Goal: Information Seeking & Learning: Find specific fact

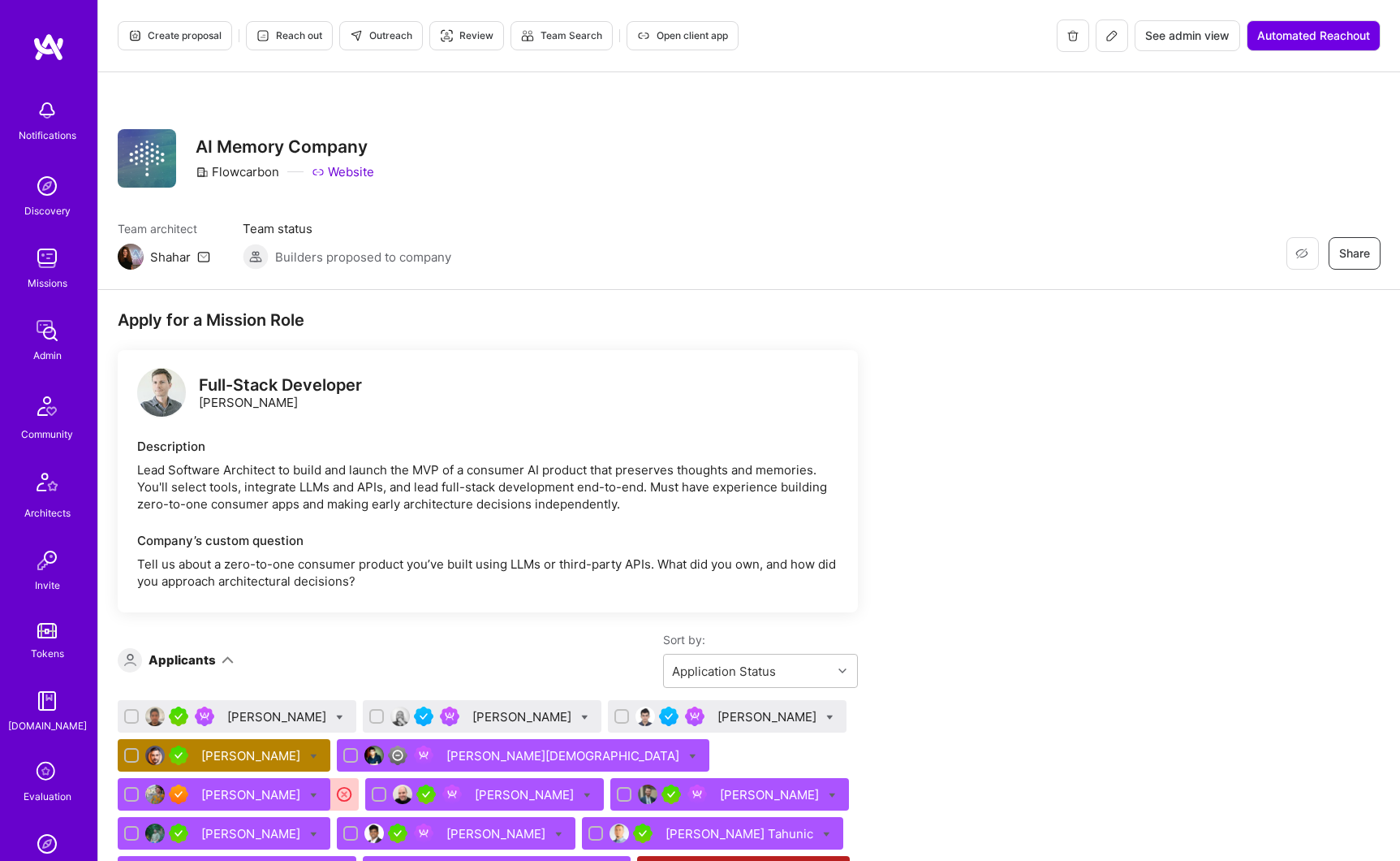
click at [37, 337] on img at bounding box center [47, 330] width 33 height 33
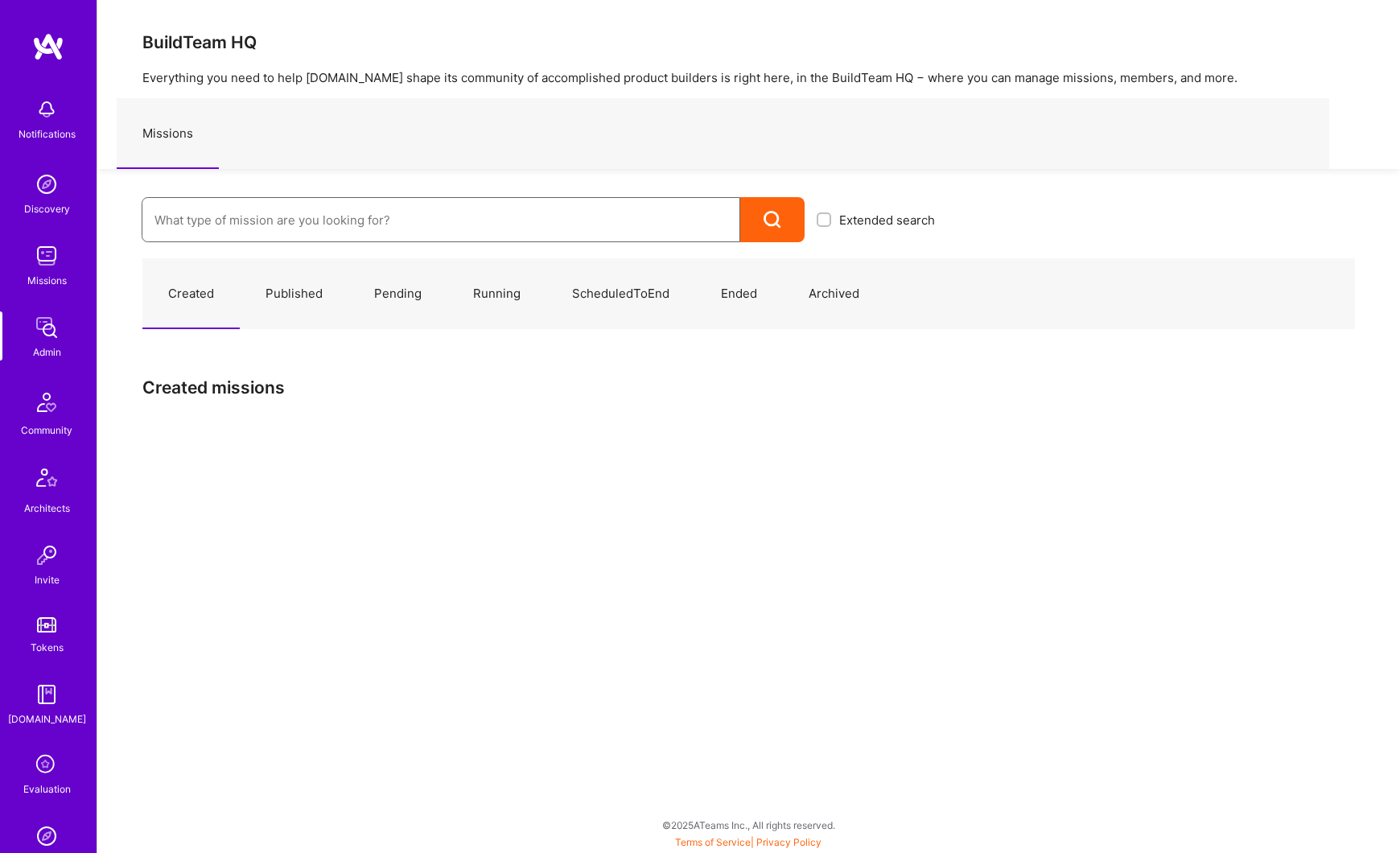
click at [251, 220] on input at bounding box center [440, 220] width 572 height 41
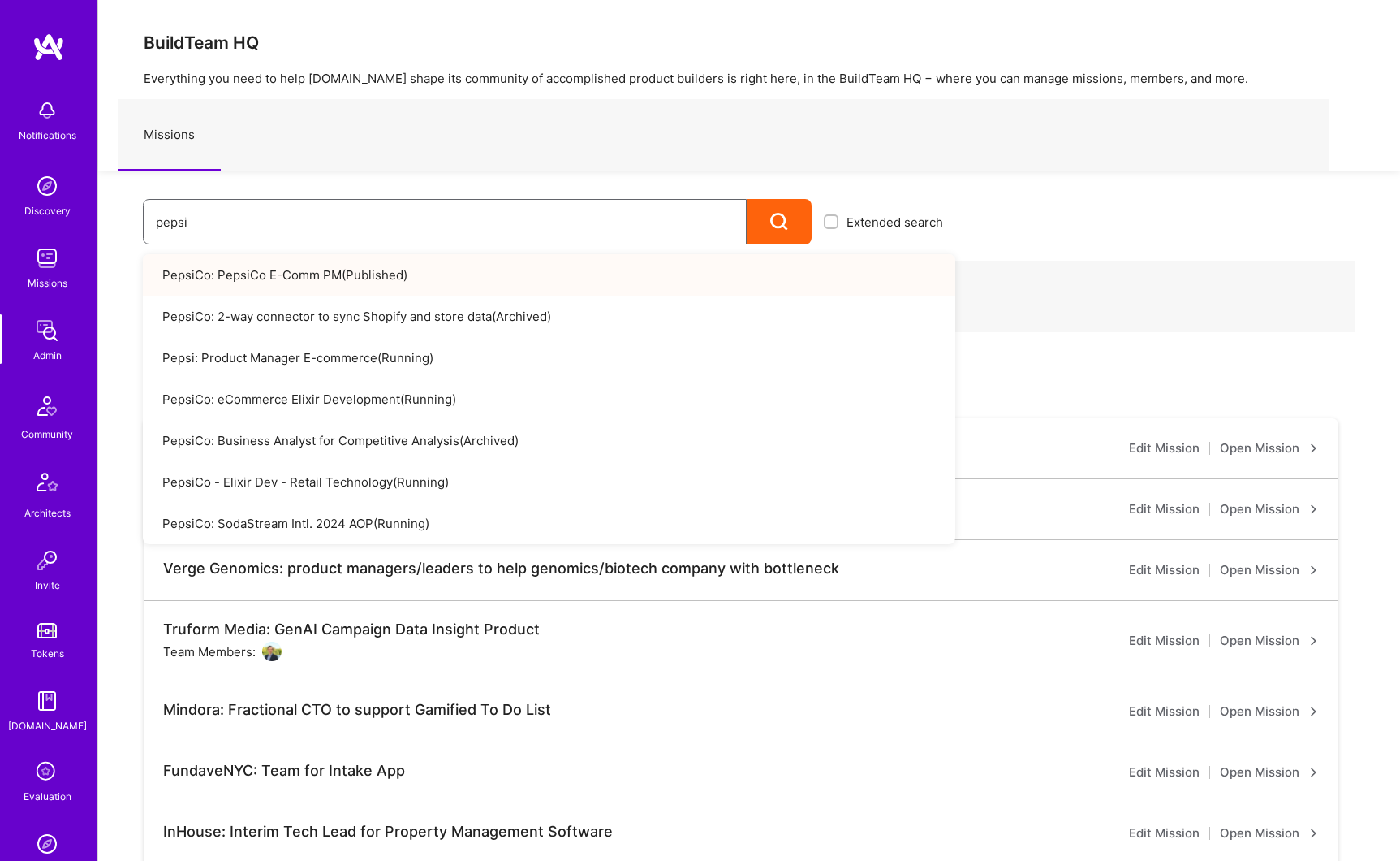
type input "pepsi"
click at [283, 270] on link "PepsiCo: PepsiCo E-Comm PM ( Published )" at bounding box center [549, 274] width 813 height 42
click at [240, 225] on input "pepsi" at bounding box center [444, 222] width 578 height 42
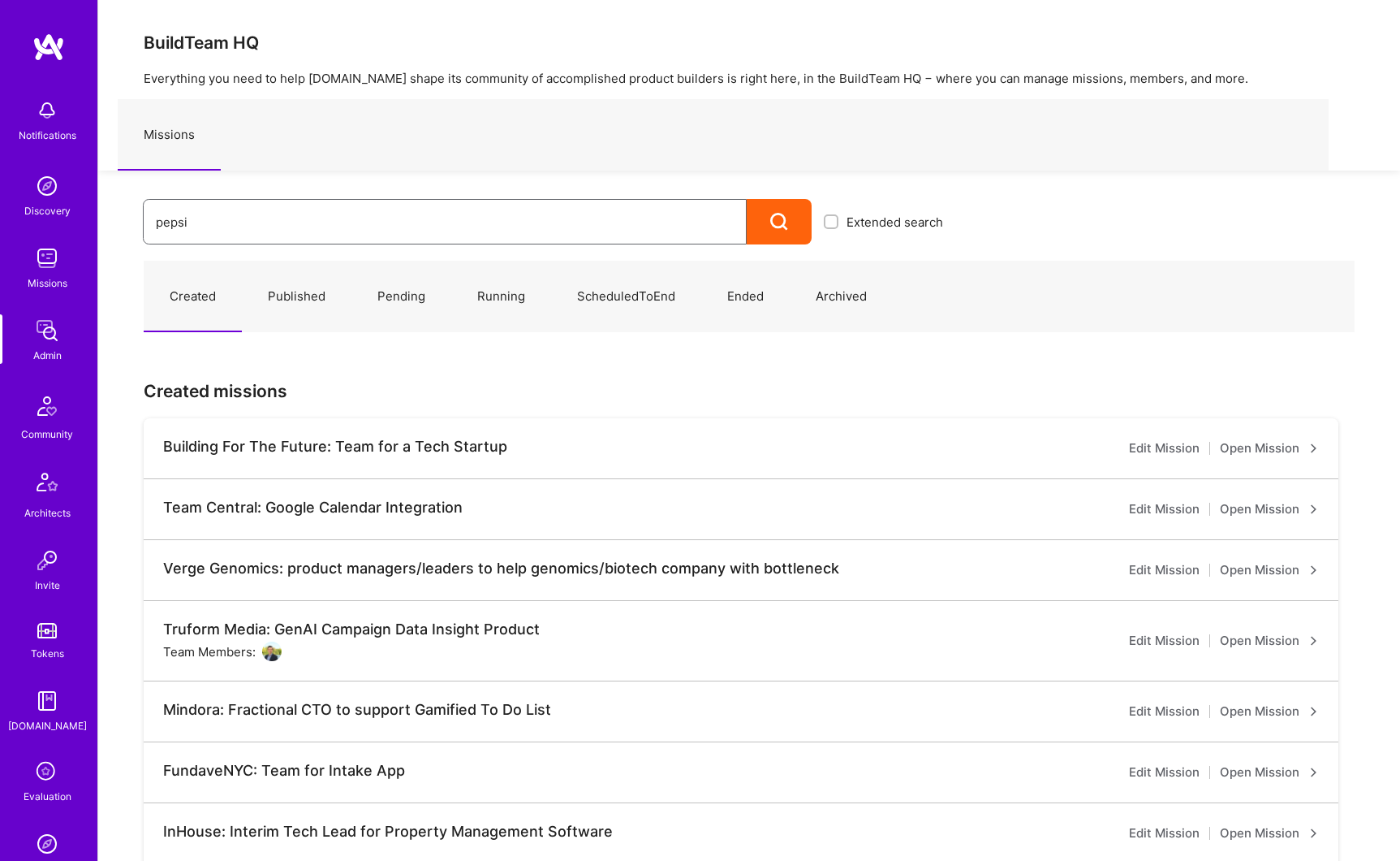
click at [222, 219] on input "pepsi" at bounding box center [444, 222] width 578 height 42
type input "pepsi"
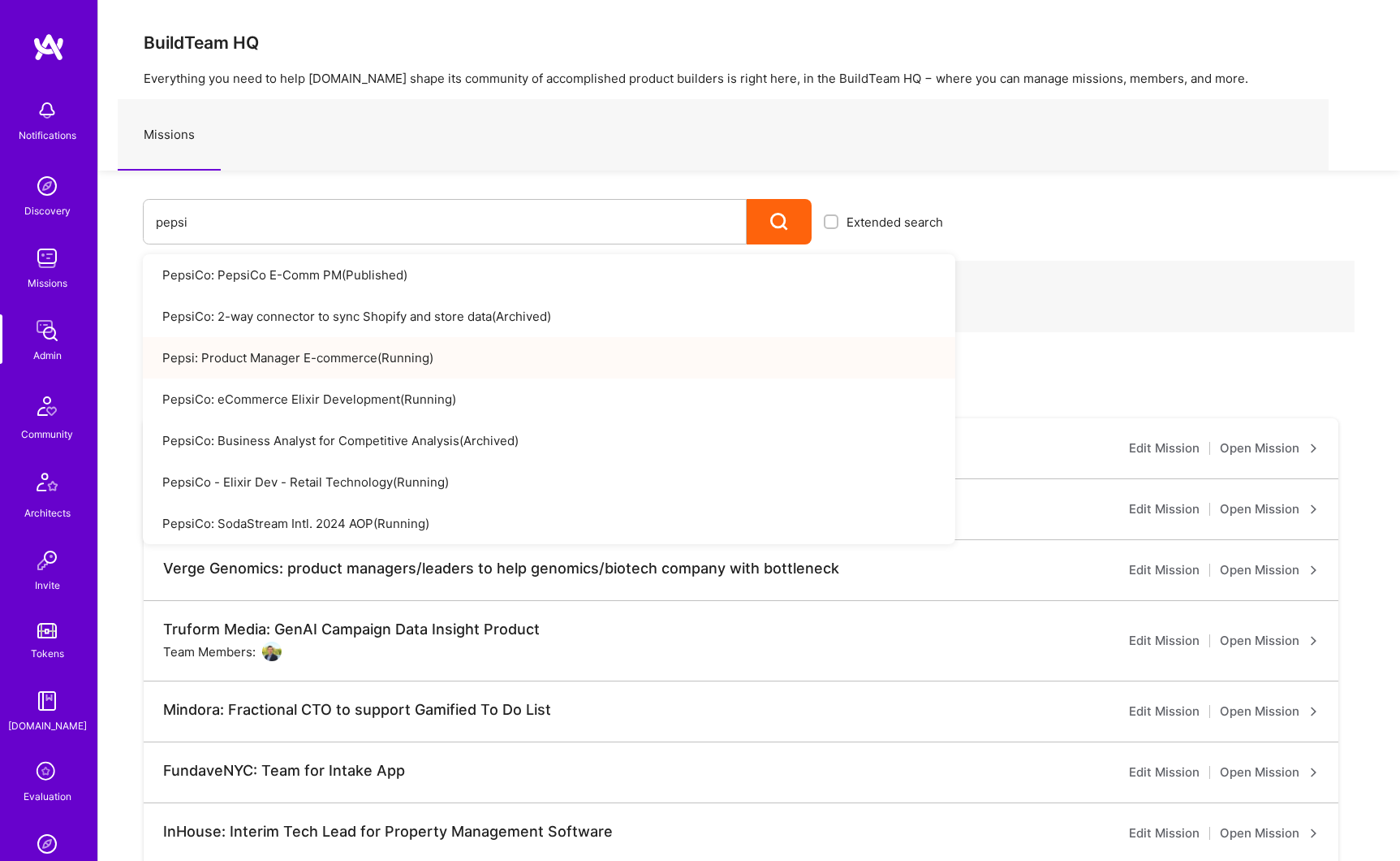
click at [309, 360] on link "Pepsi: Product Manager E-commerce ( Running )" at bounding box center [549, 357] width 813 height 42
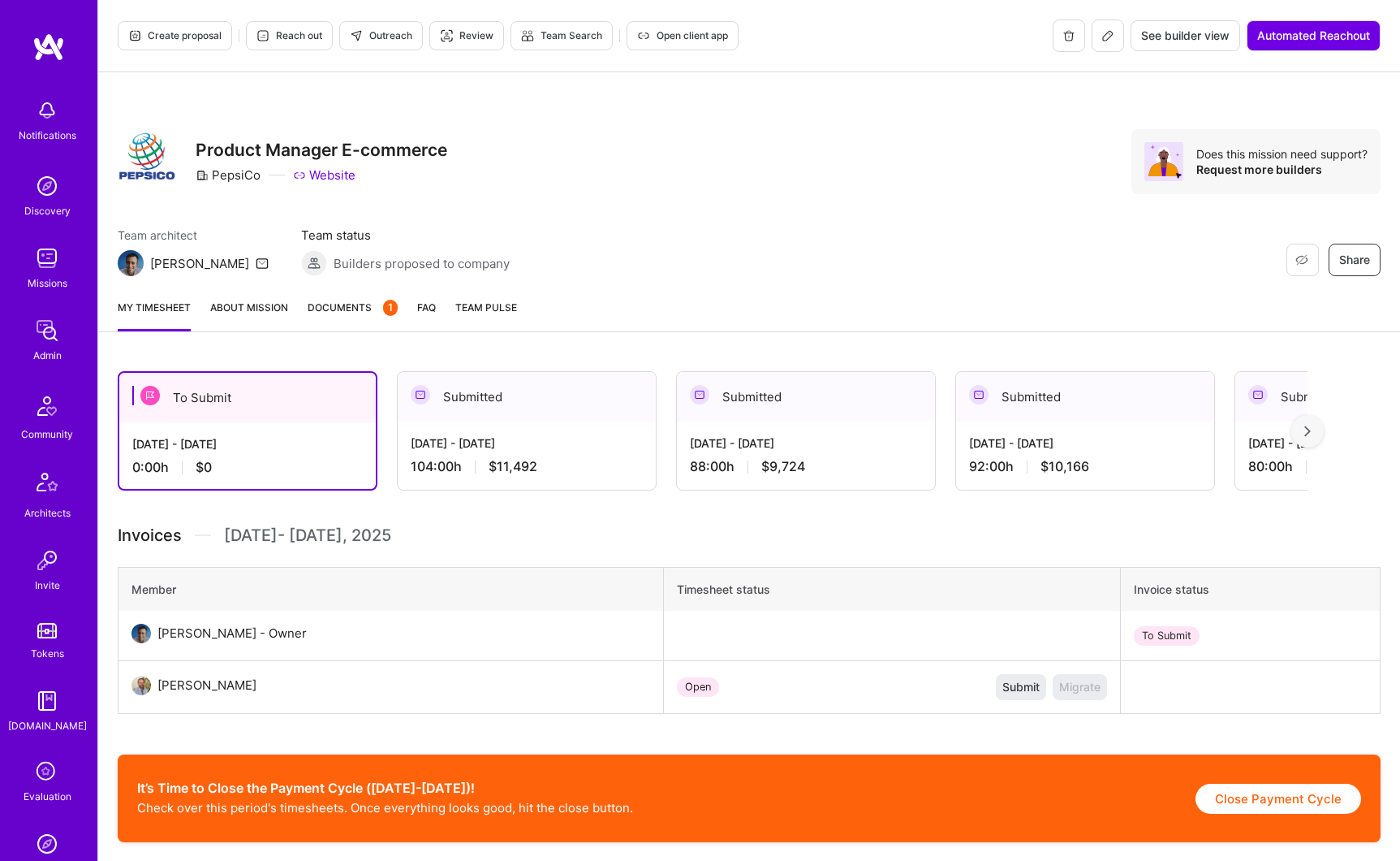
click at [335, 311] on span "Documents 1" at bounding box center [353, 307] width 90 height 17
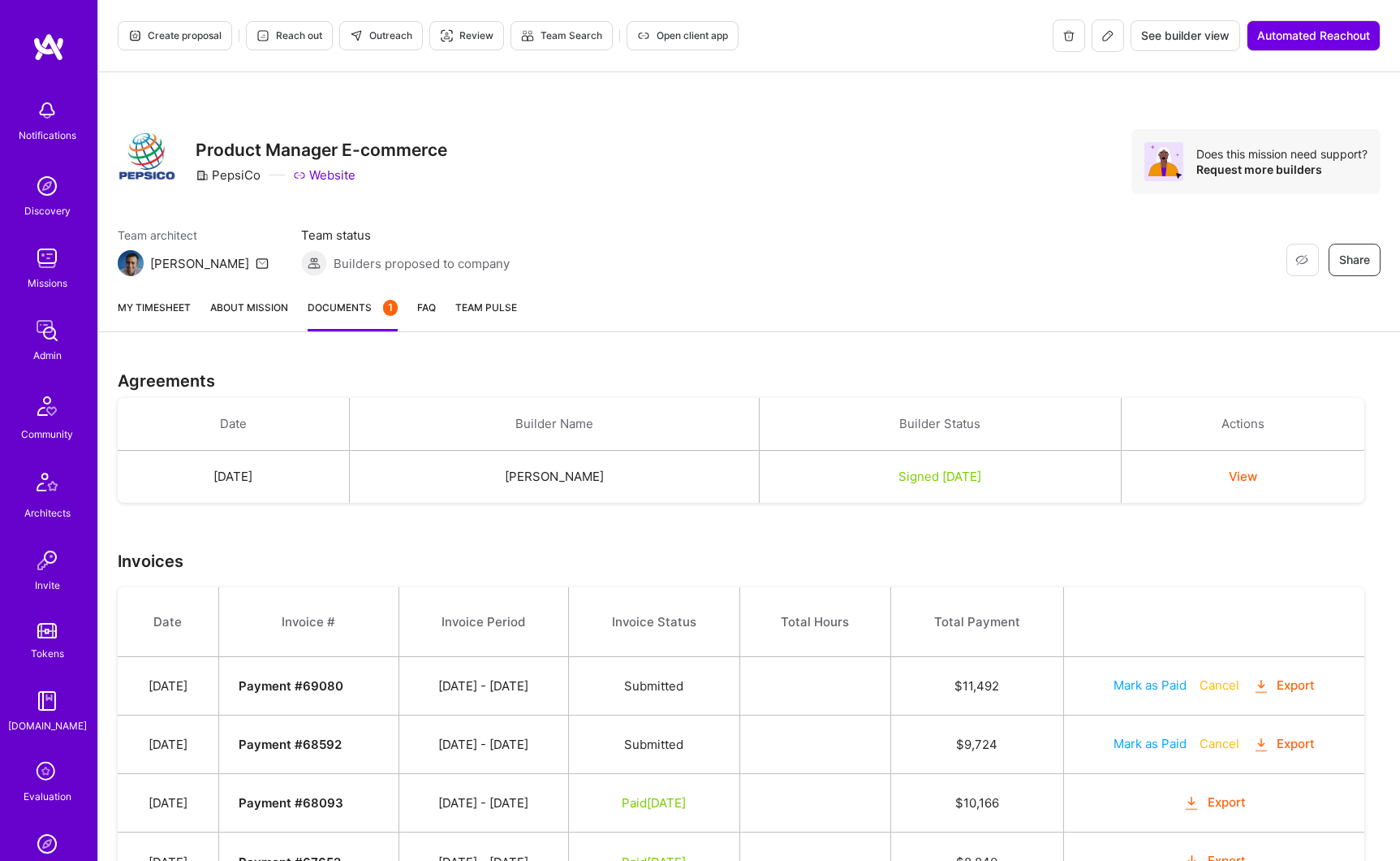
click at [1108, 44] on button at bounding box center [1107, 35] width 33 height 33
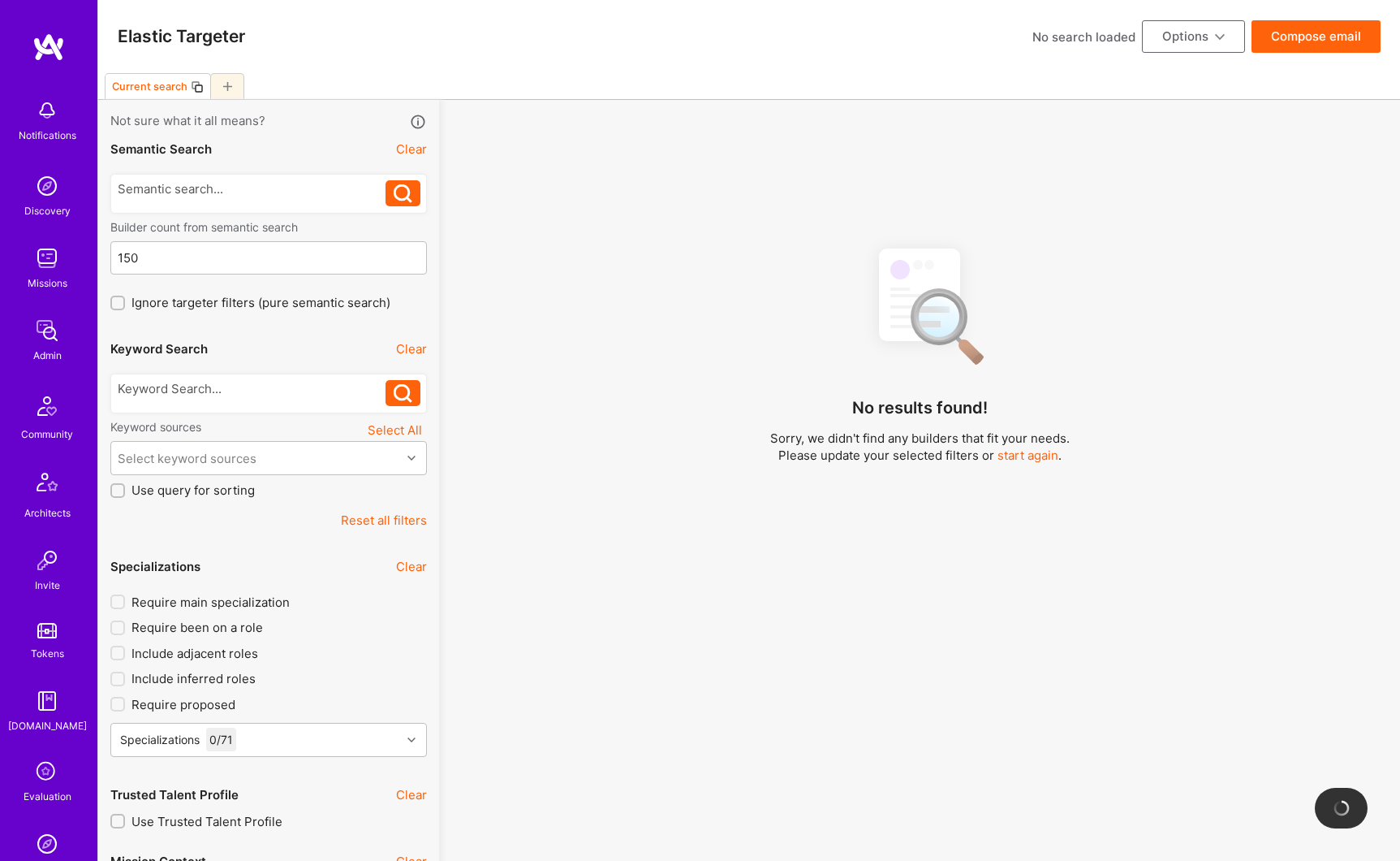
click at [179, 375] on div at bounding box center [269, 393] width 317 height 40
click at [179, 389] on div at bounding box center [252, 388] width 269 height 17
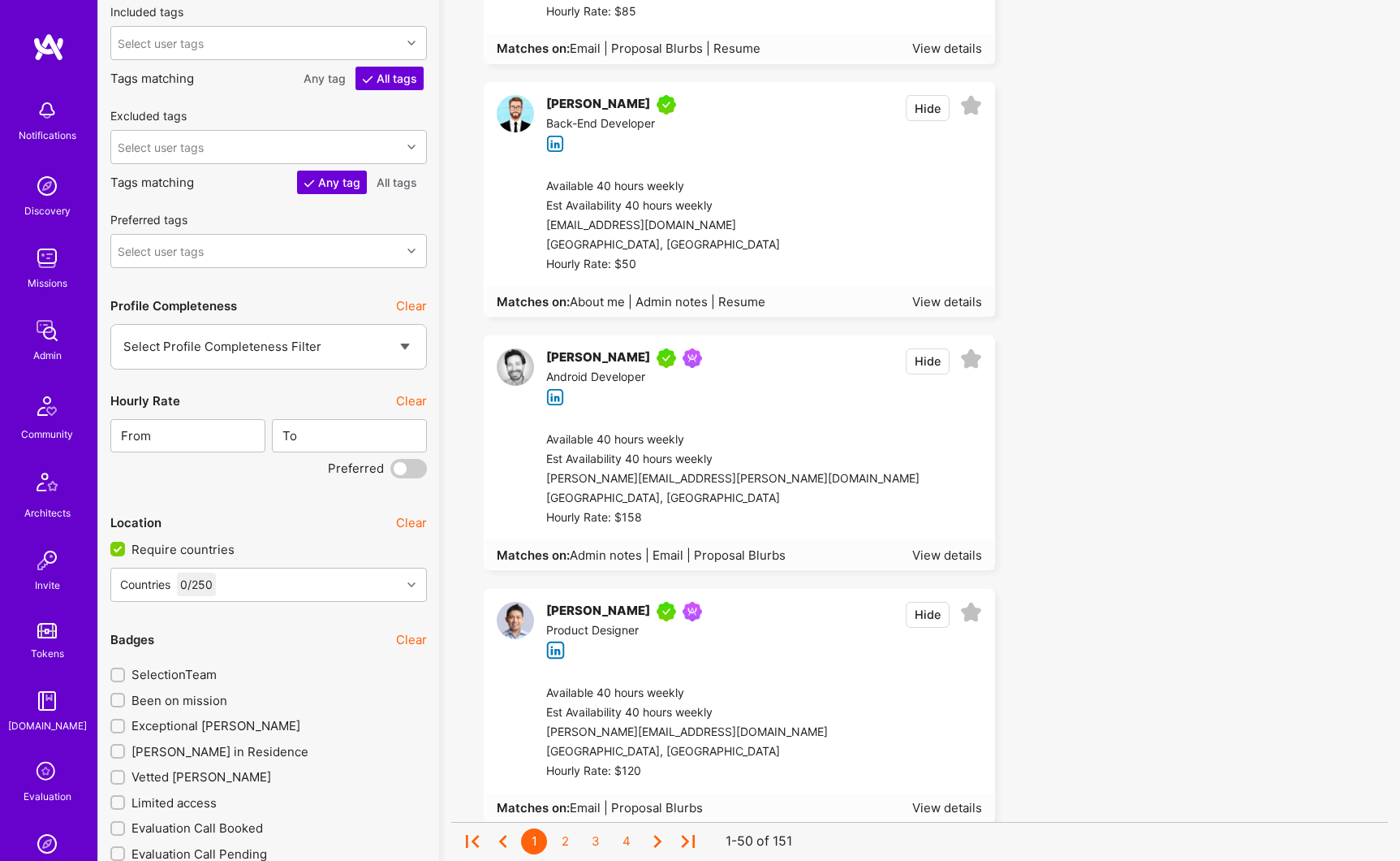
scroll to position [2234, 0]
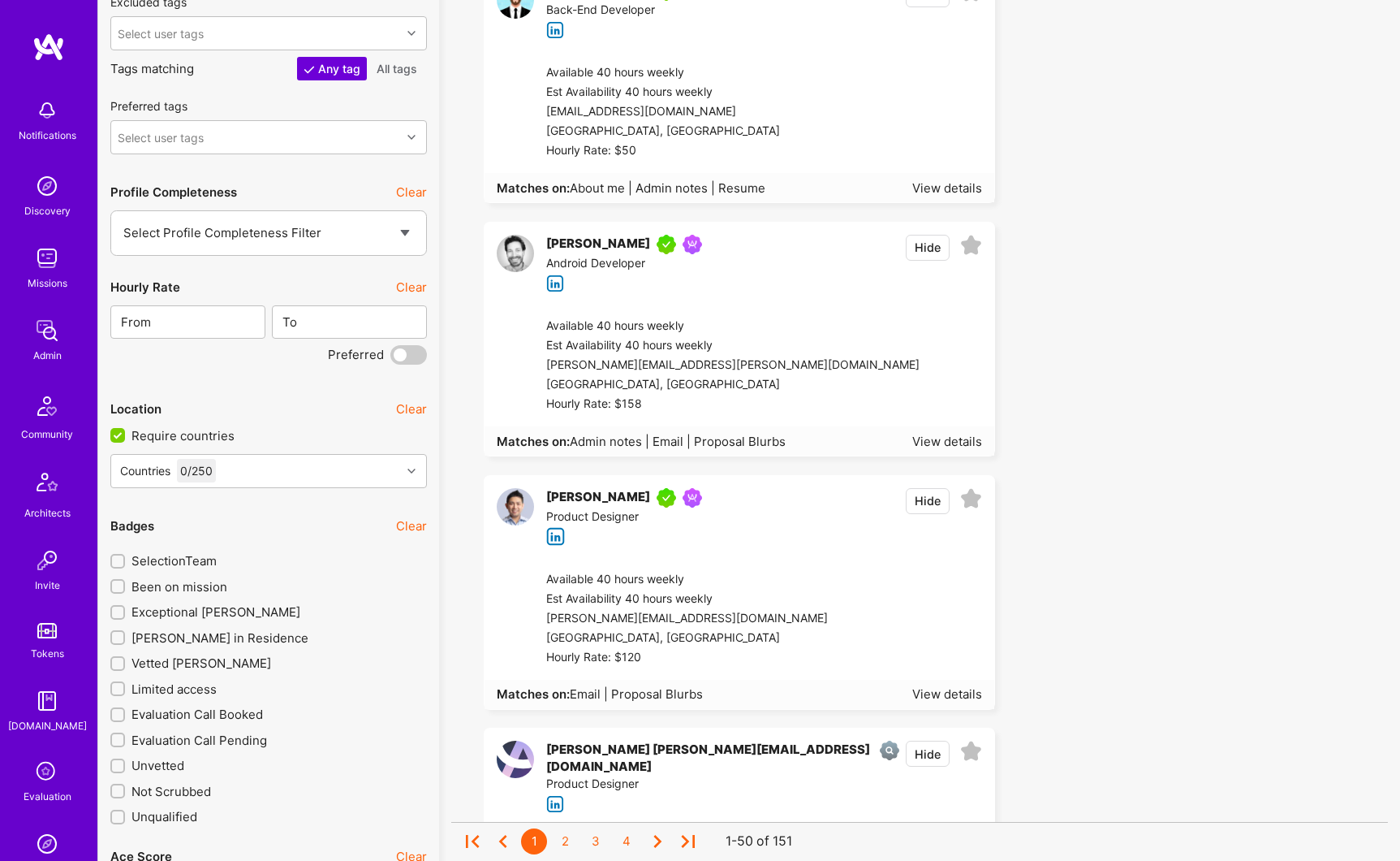
click at [598, 500] on div "[PERSON_NAME]" at bounding box center [598, 498] width 103 height 19
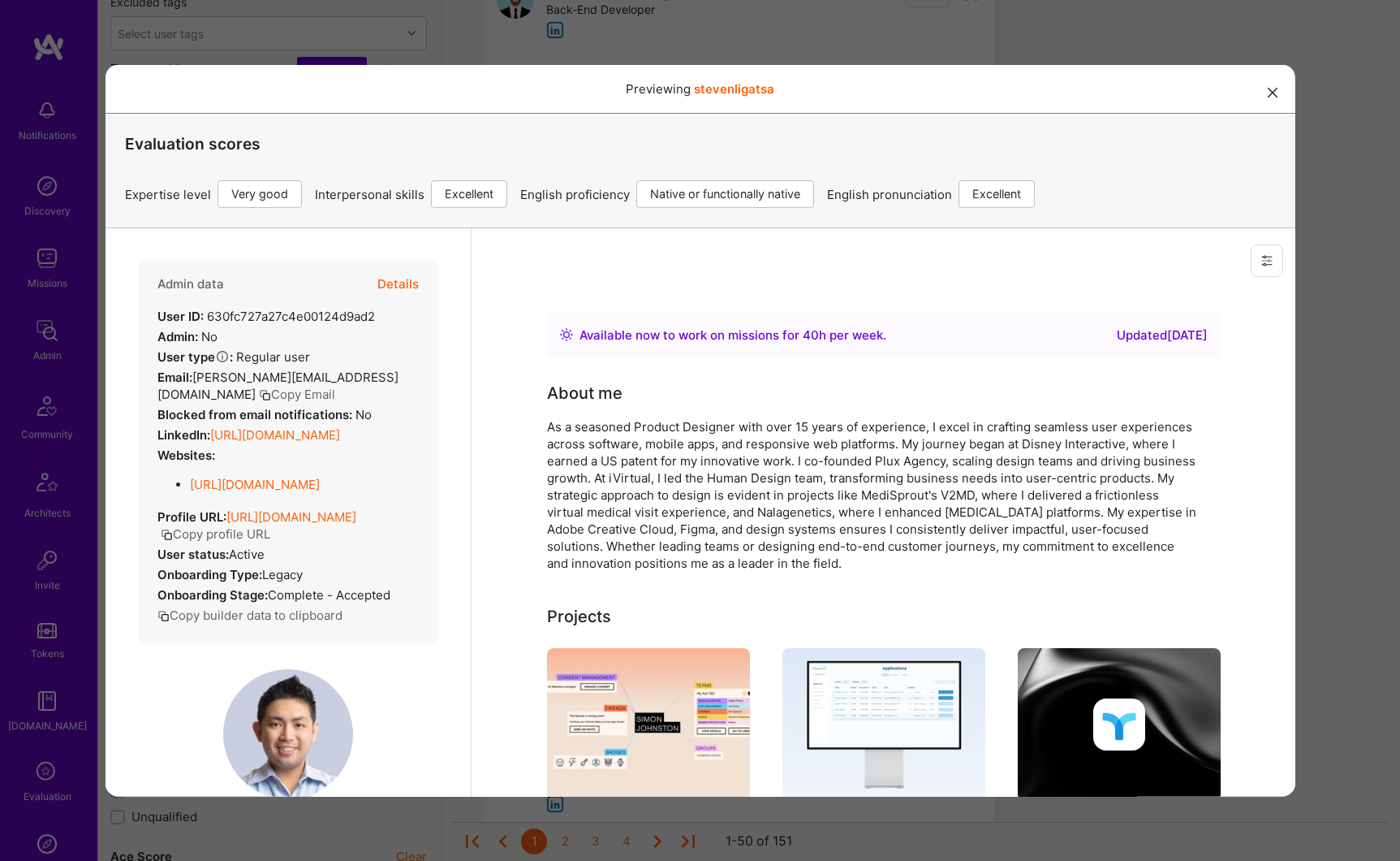
scroll to position [0, 0]
click at [270, 535] on button "Copy profile URL" at bounding box center [215, 533] width 110 height 17
click at [281, 51] on div "Previewing stevenligatsa Evaluation scores Expertise level Very good Interperso…" at bounding box center [700, 430] width 1400 height 861
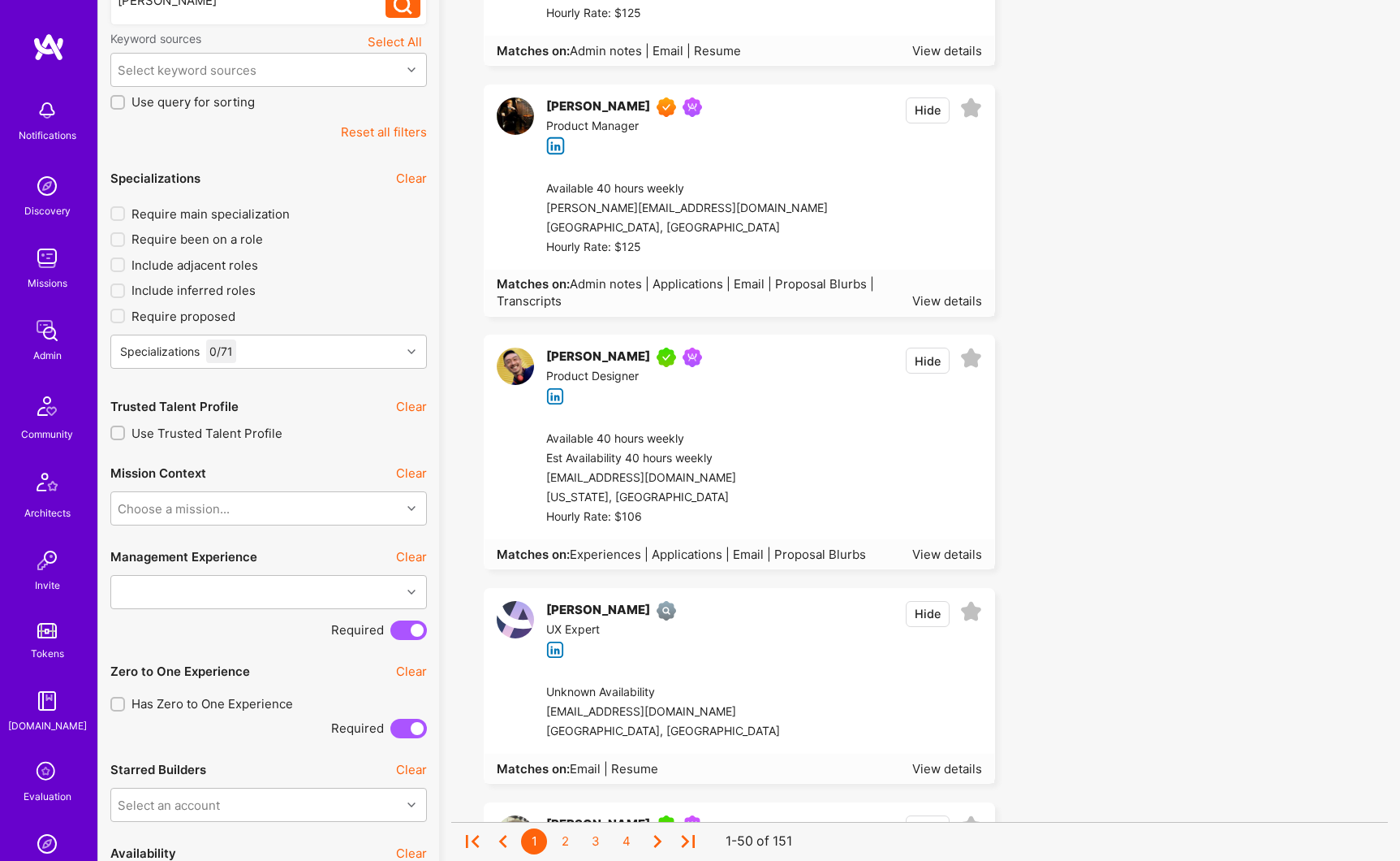
scroll to position [54, 0]
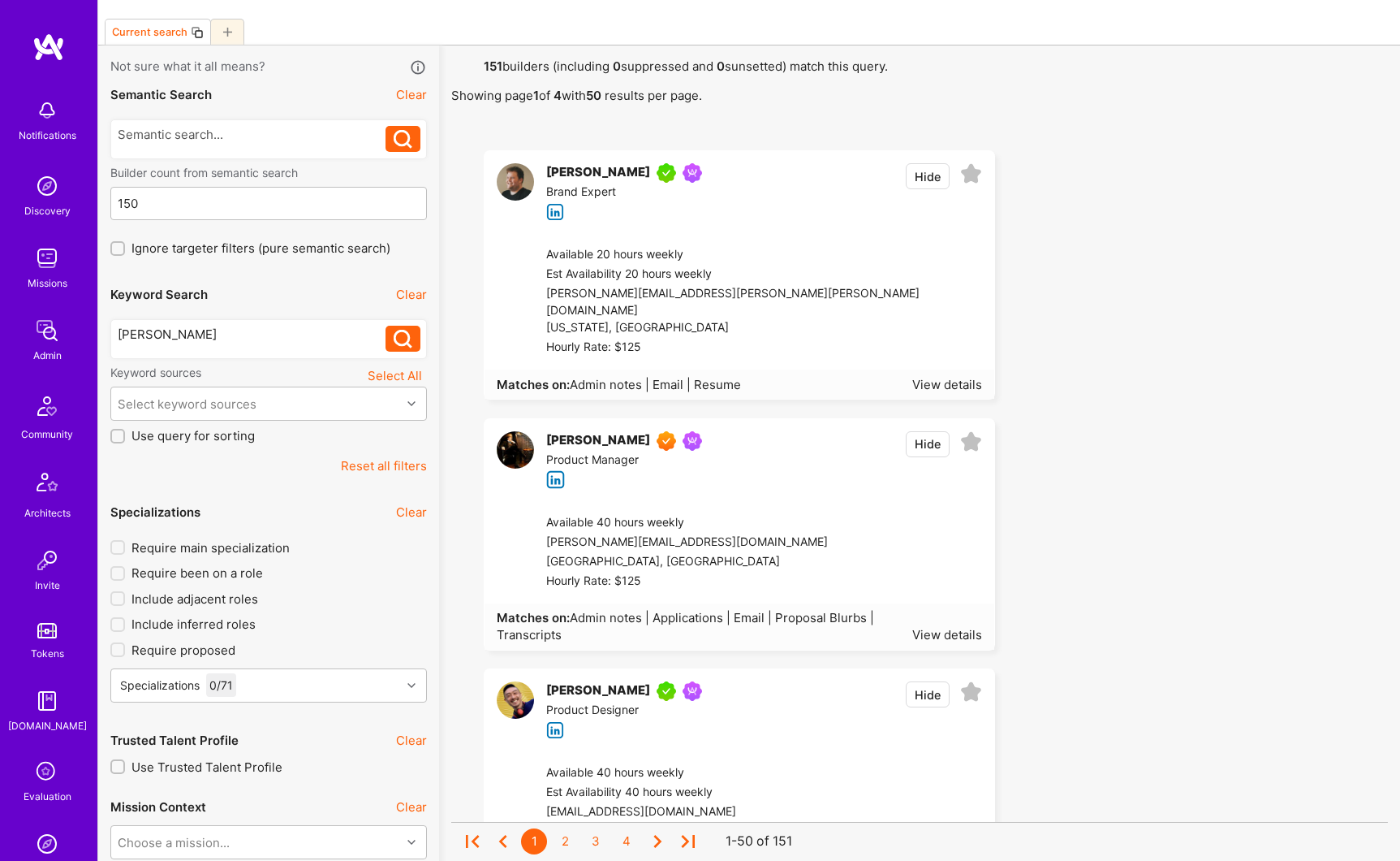
click at [194, 331] on div "[PERSON_NAME]" at bounding box center [252, 334] width 269 height 17
click at [414, 341] on button at bounding box center [402, 338] width 34 height 26
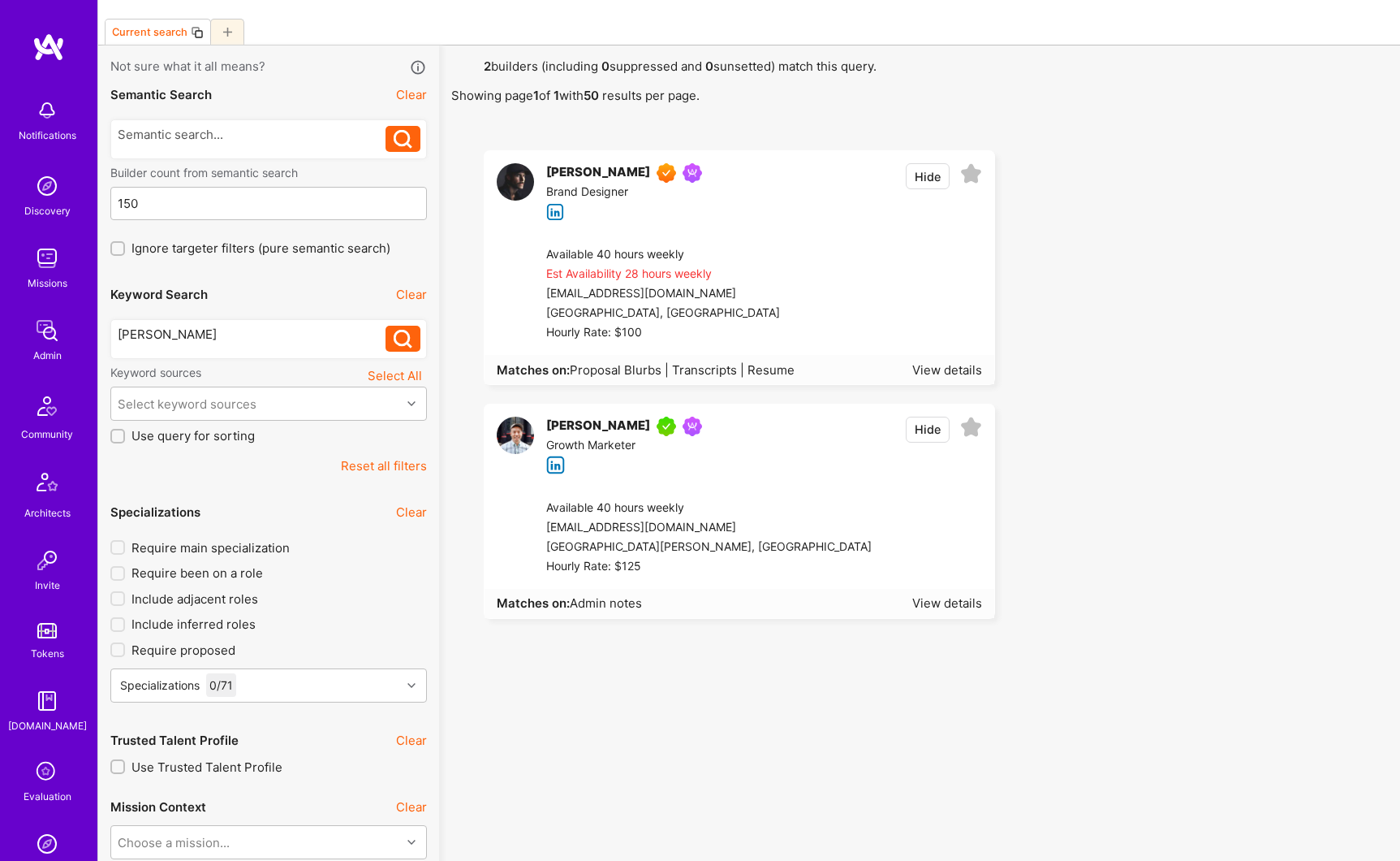
click at [606, 173] on div "[PERSON_NAME]" at bounding box center [598, 173] width 103 height 19
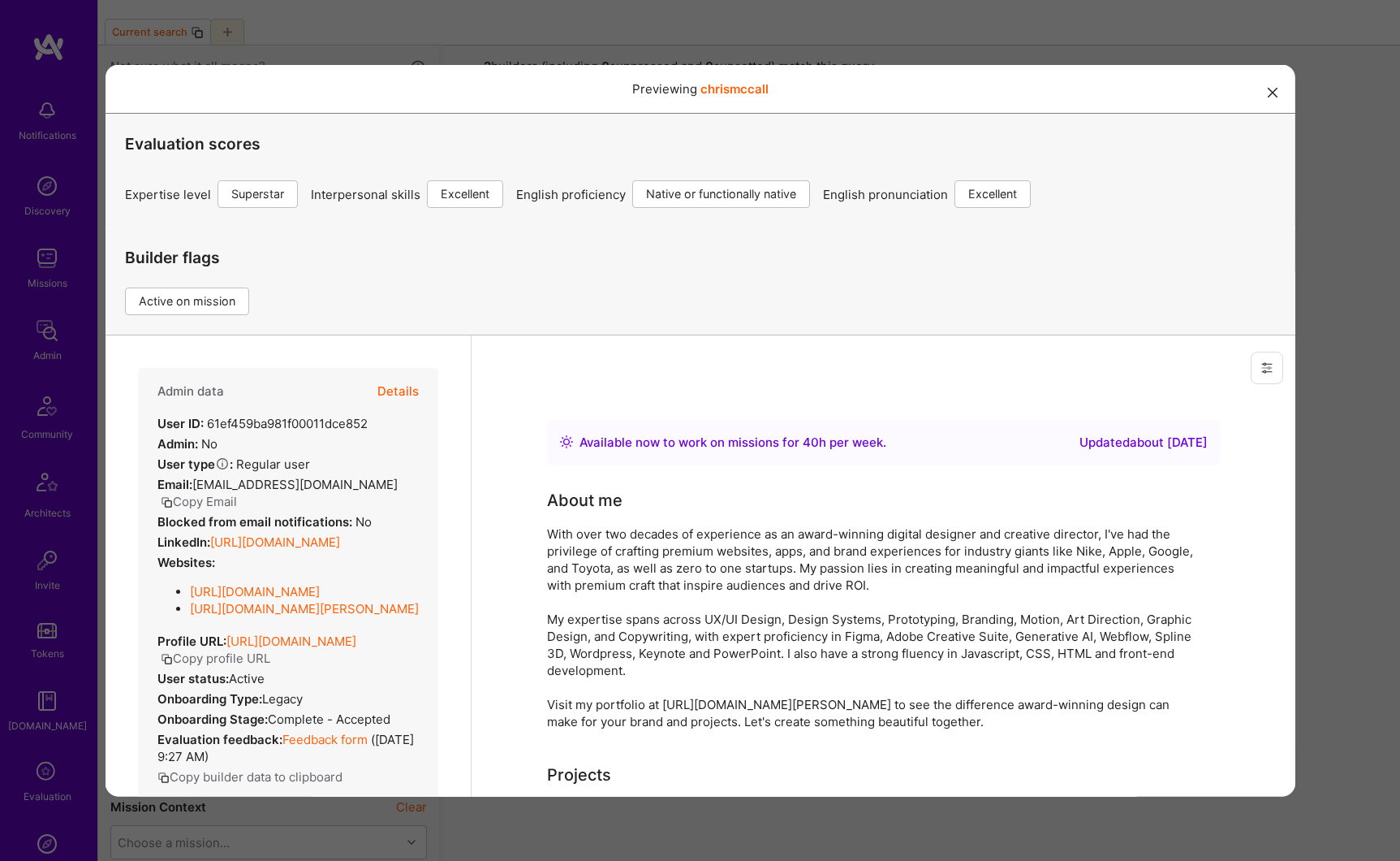
click at [390, 396] on button "Details" at bounding box center [397, 390] width 42 height 47
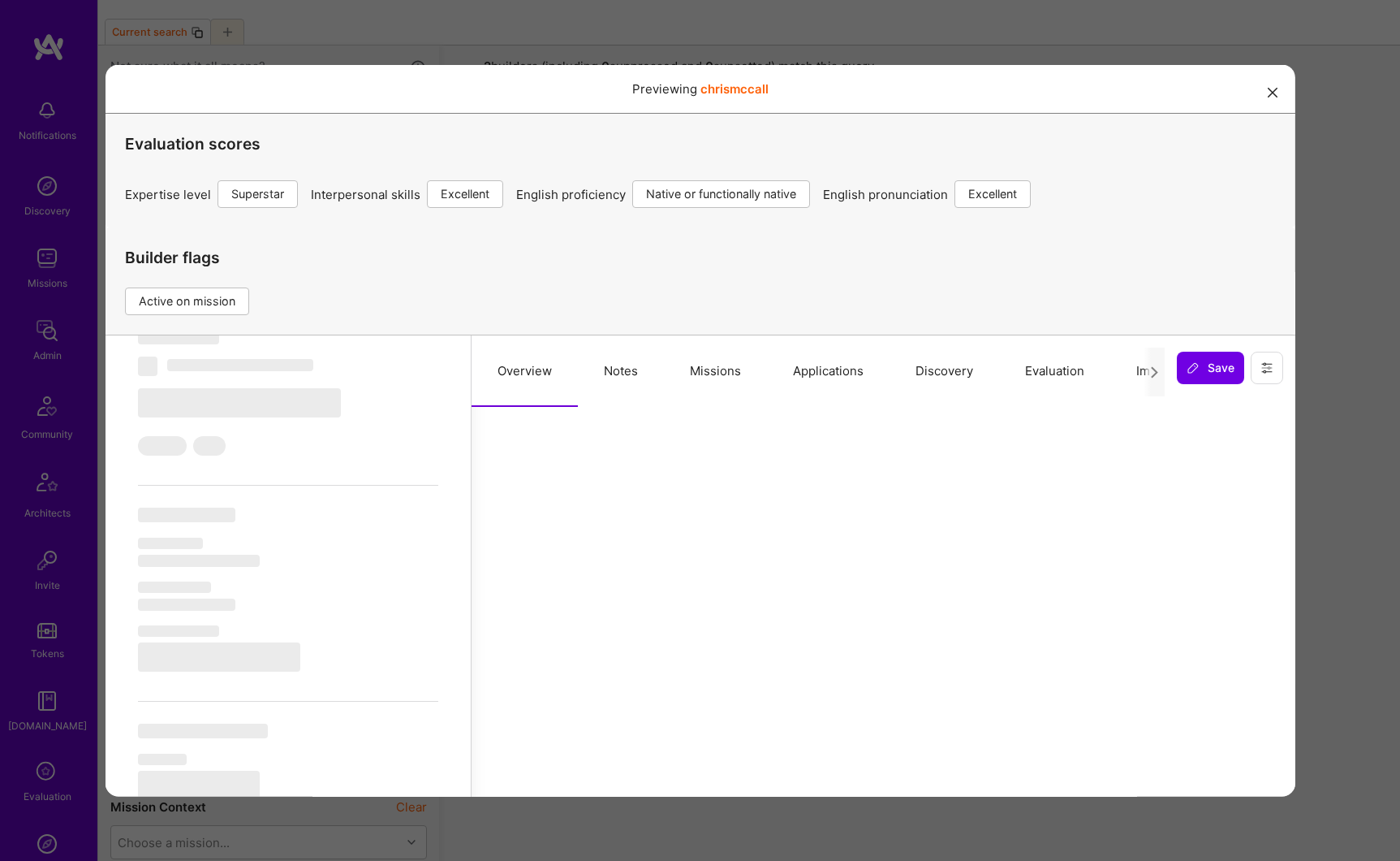
scroll to position [1084, 0]
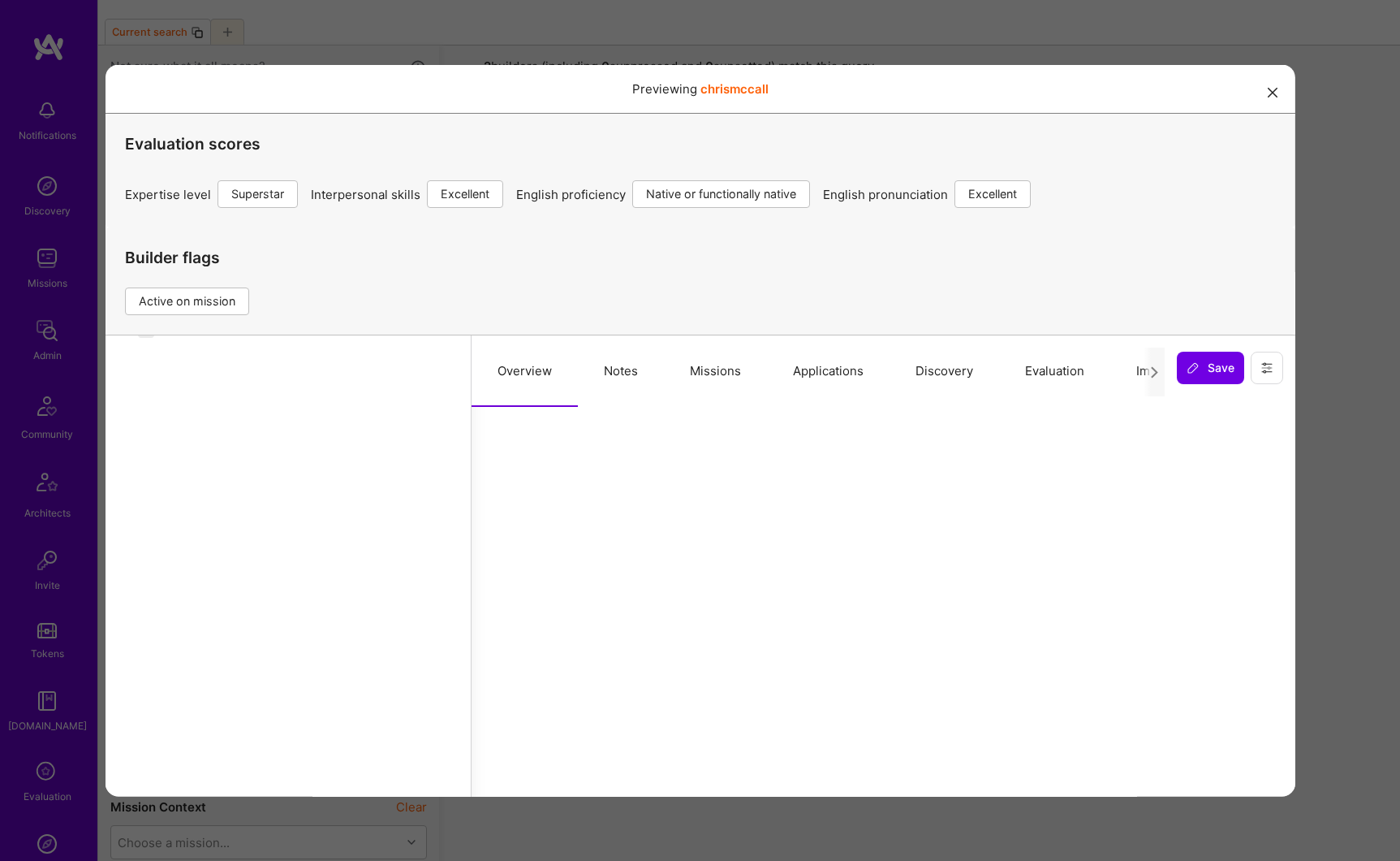
select select "Right Now"
select select "7"
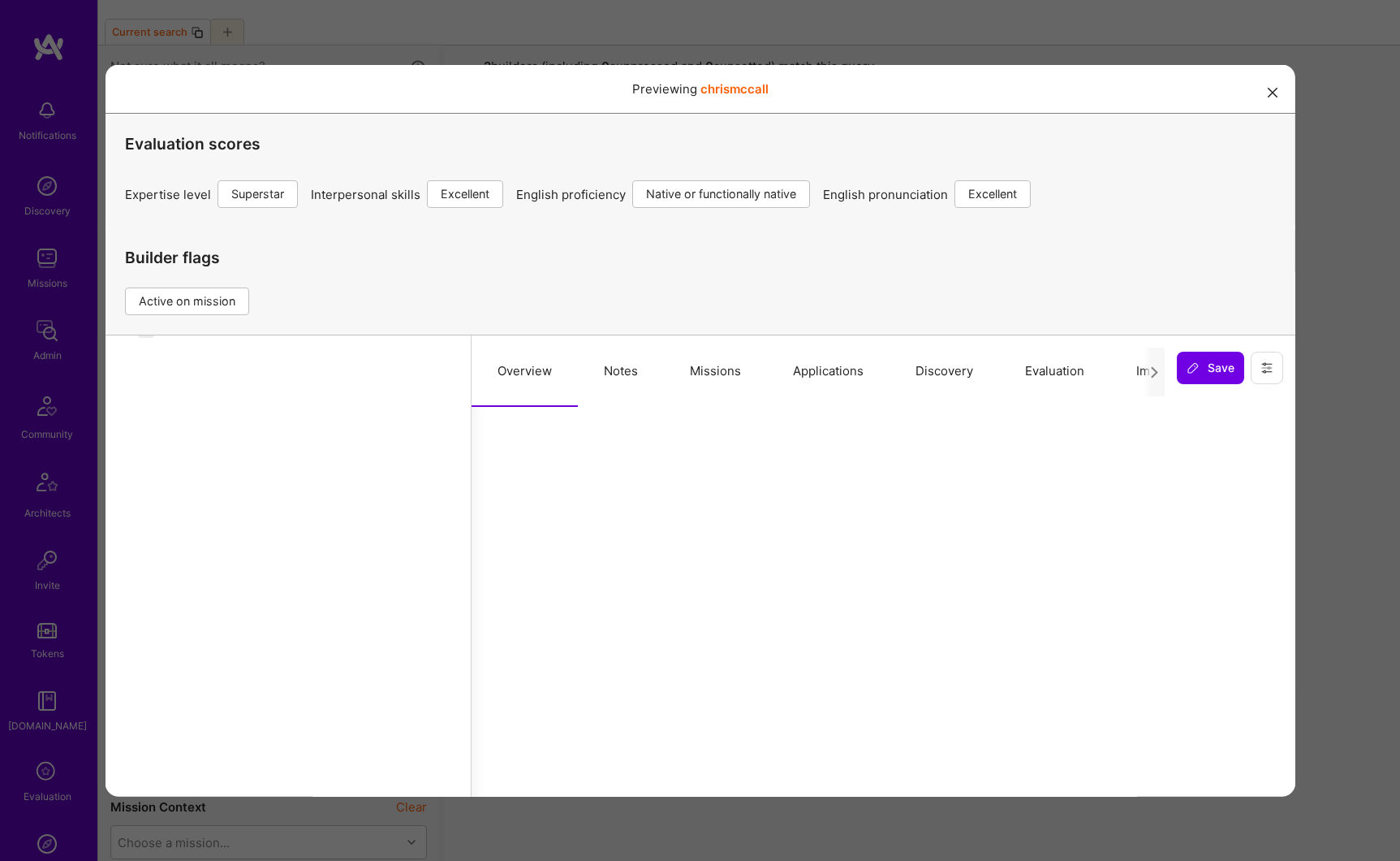
select select "US"
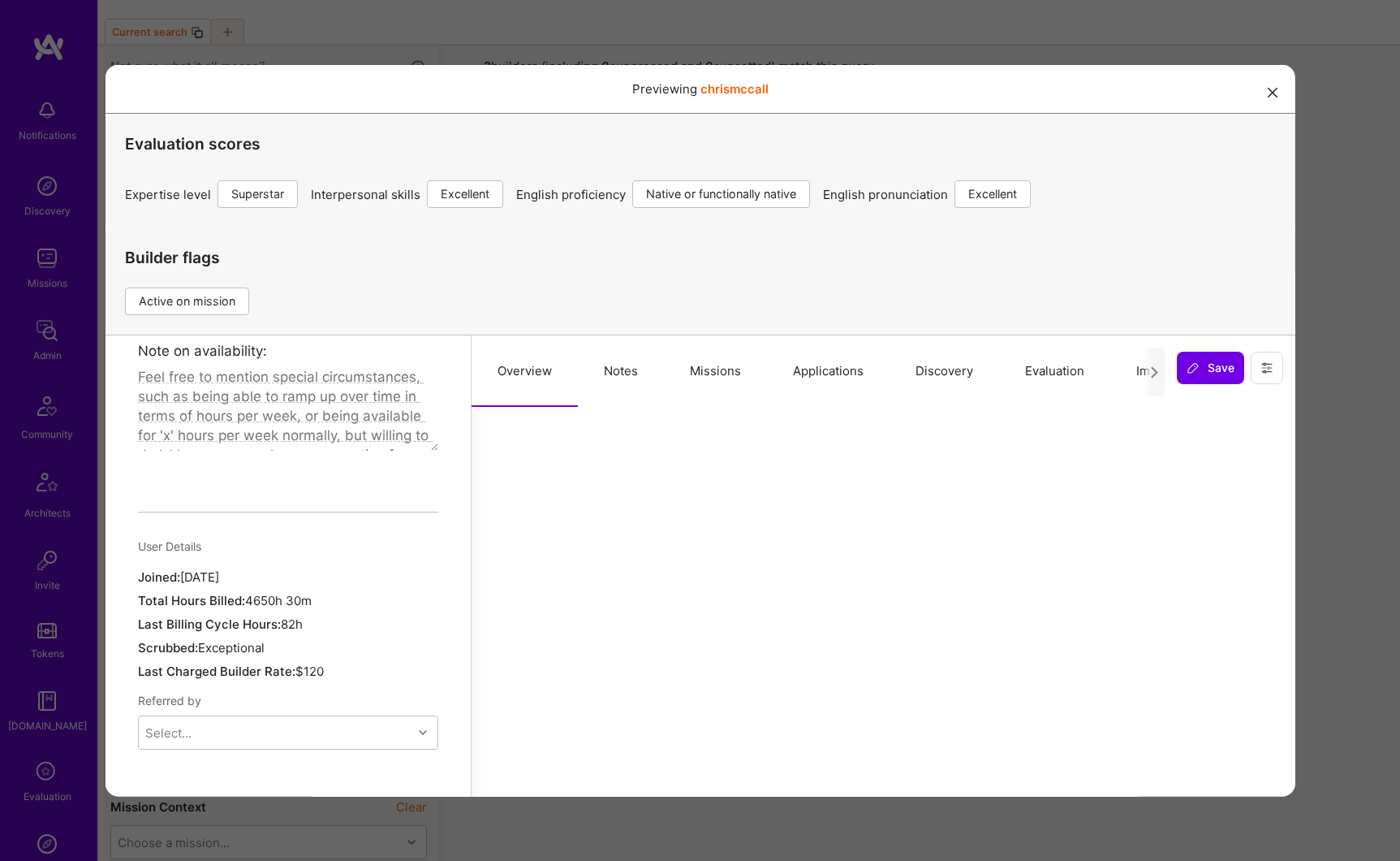
click at [692, 369] on button "Missions" at bounding box center [715, 370] width 103 height 72
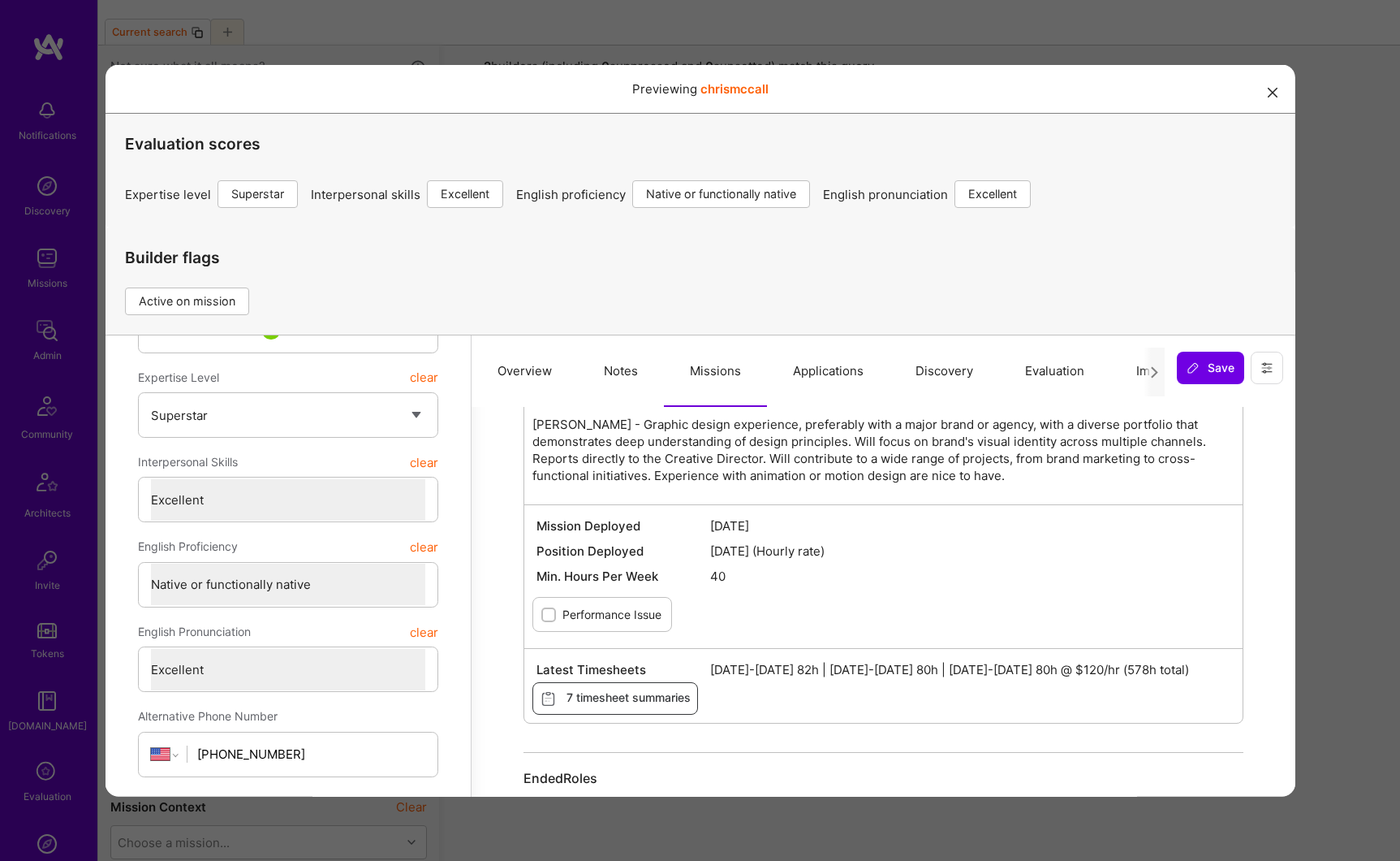
scroll to position [379, 0]
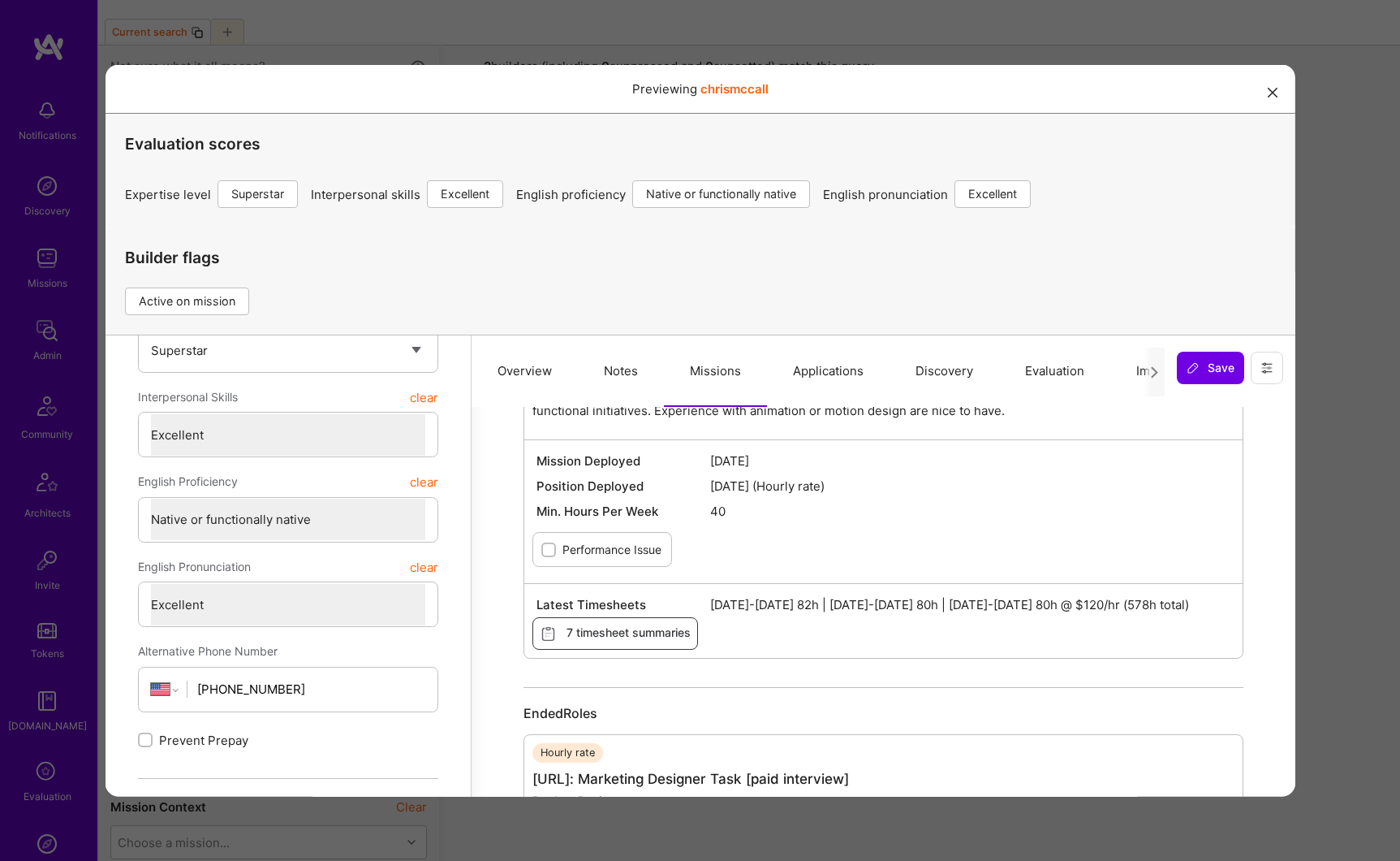
click at [1266, 94] on button "modal" at bounding box center [1273, 91] width 19 height 27
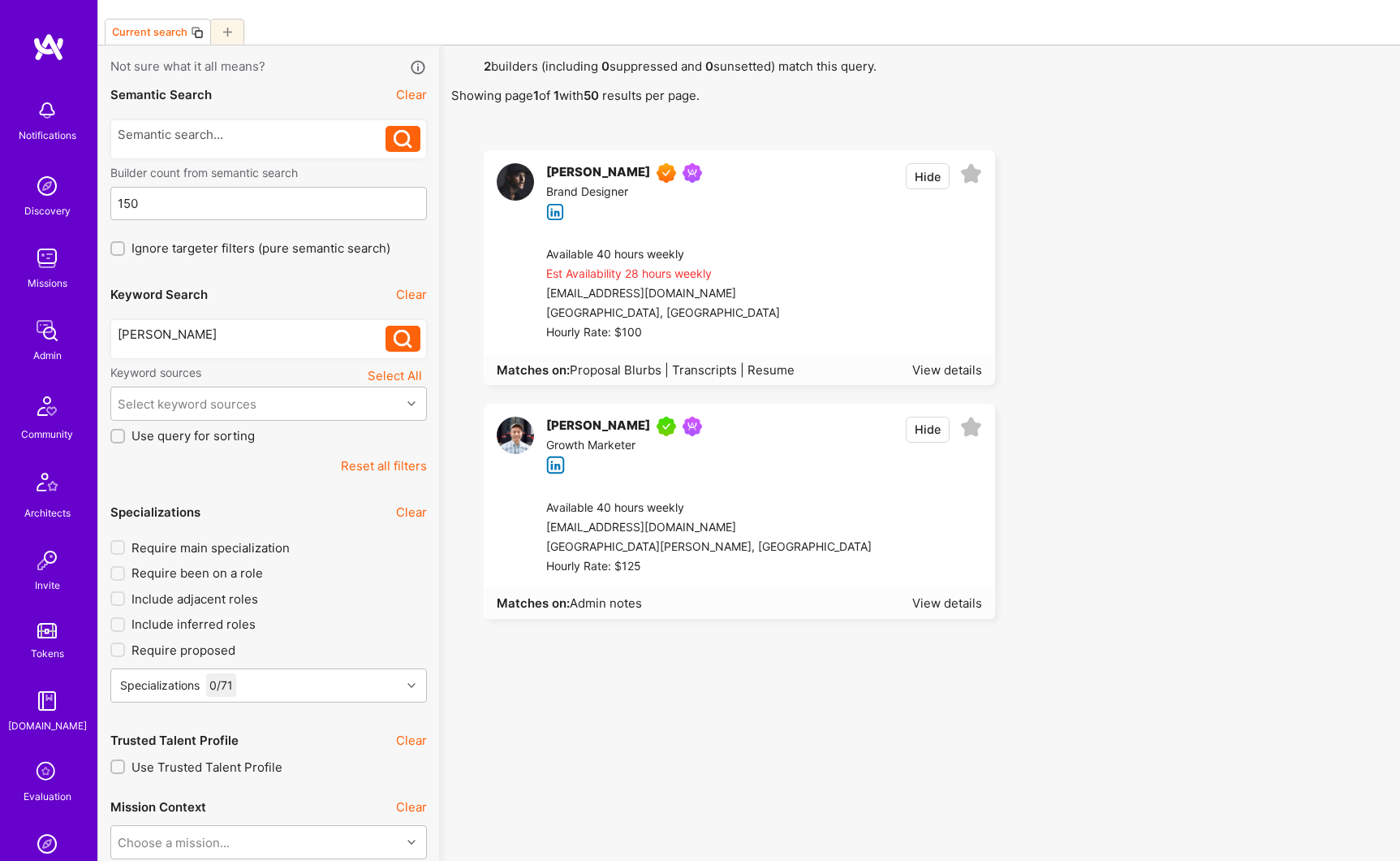
click at [185, 337] on div "[PERSON_NAME]" at bounding box center [252, 334] width 269 height 17
click at [398, 346] on icon at bounding box center [402, 339] width 19 height 19
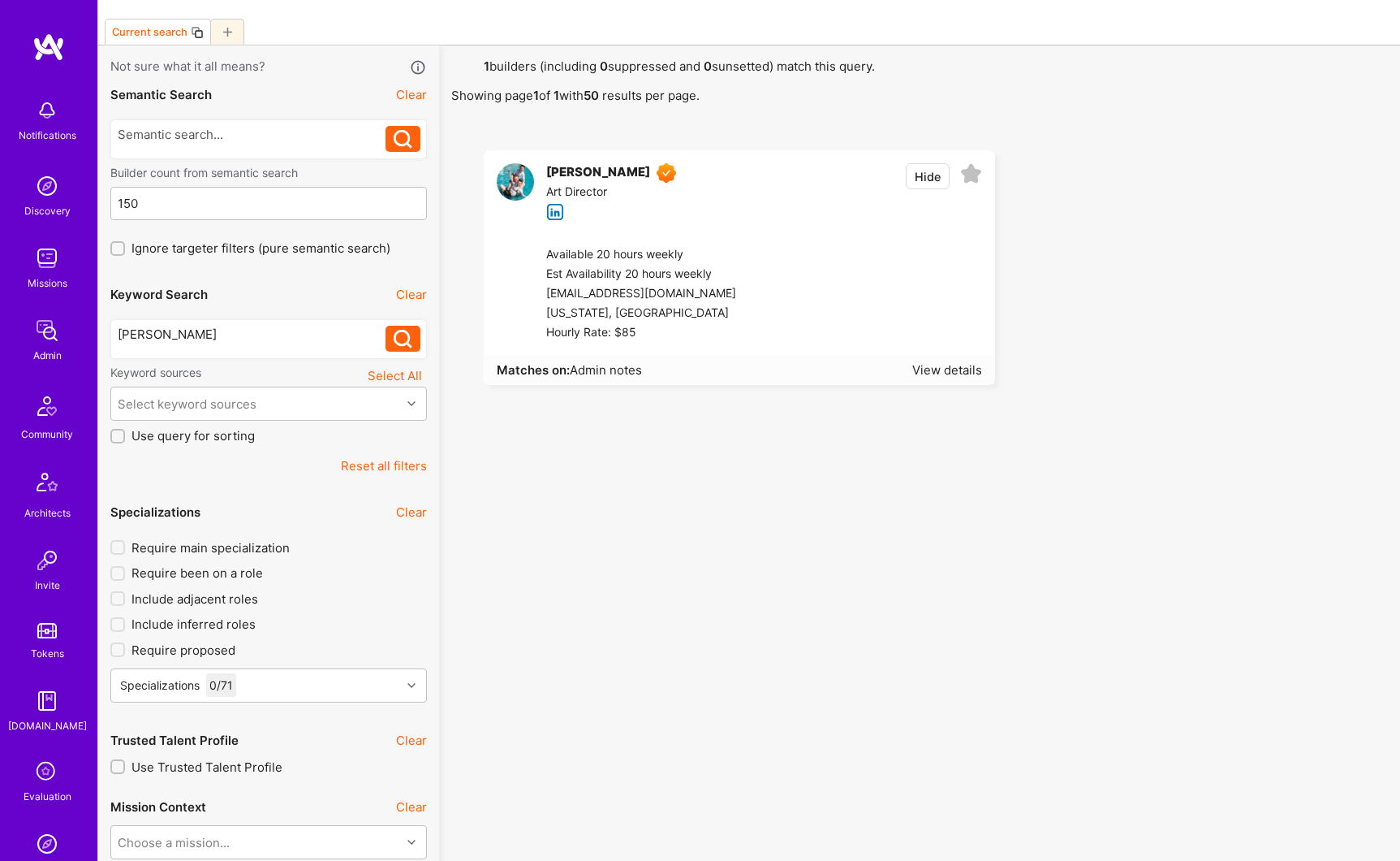
click at [573, 172] on div "[PERSON_NAME]" at bounding box center [598, 173] width 103 height 19
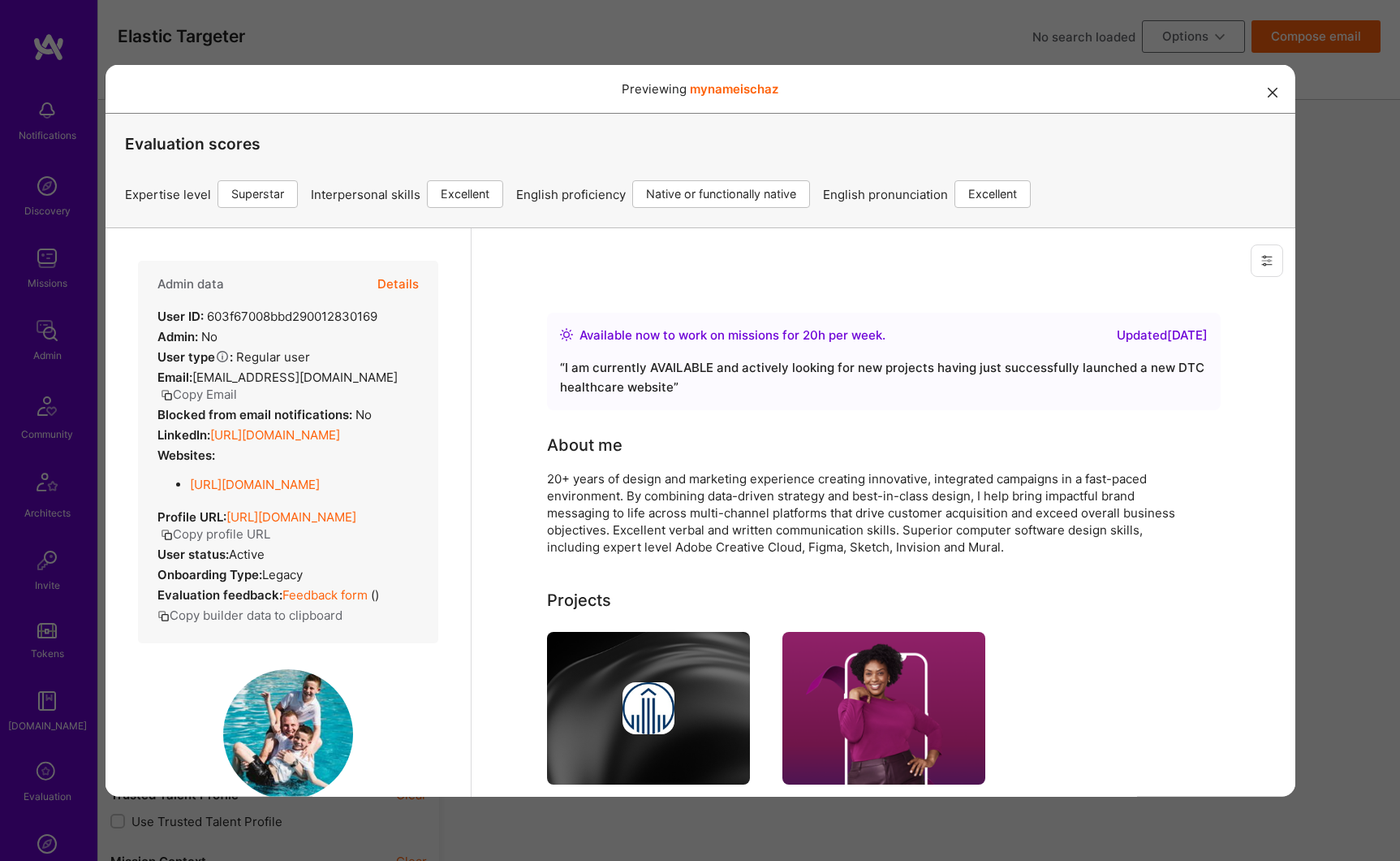
click at [384, 275] on button "Details" at bounding box center [397, 283] width 42 height 47
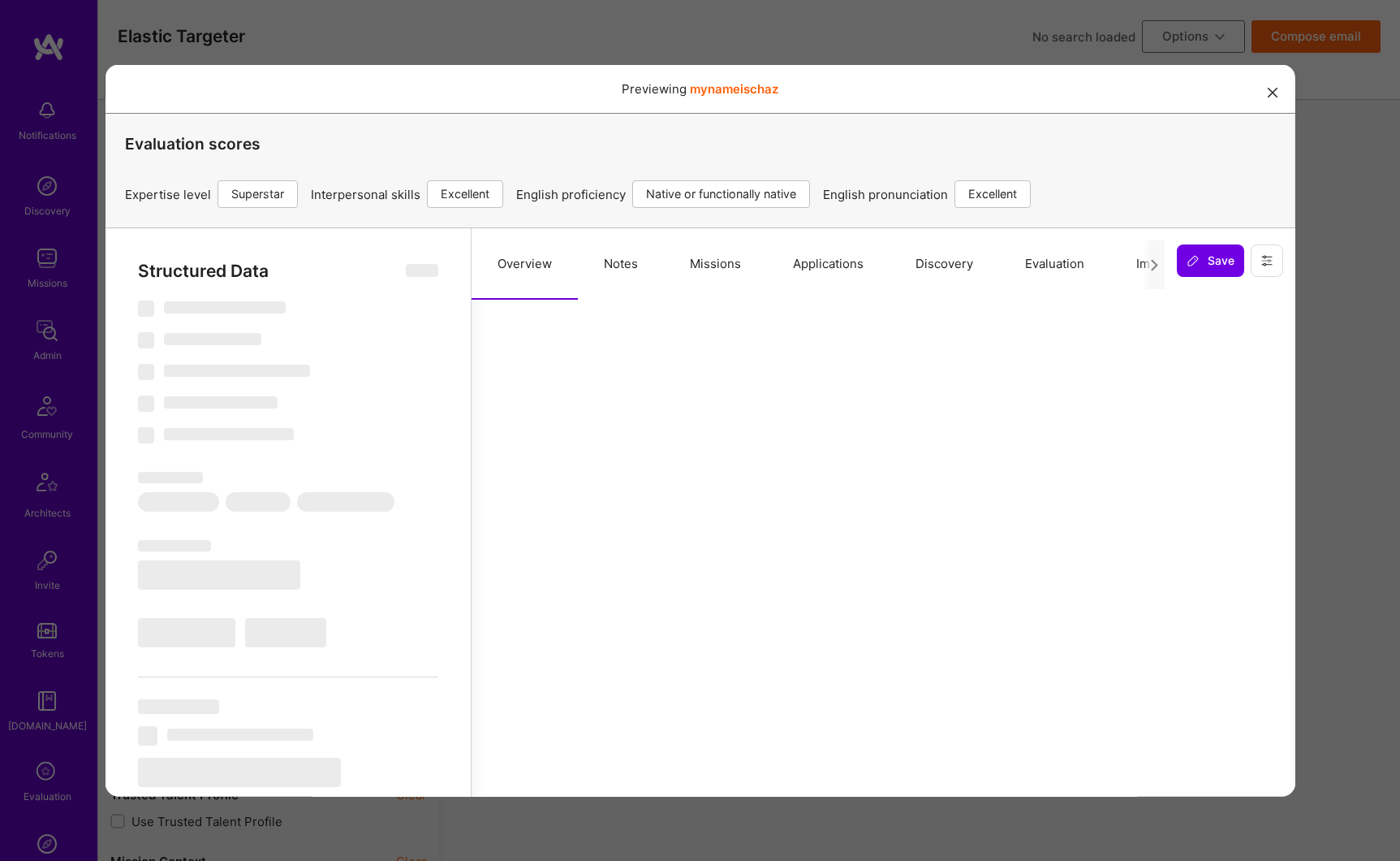
select select "Right Now"
select select "7"
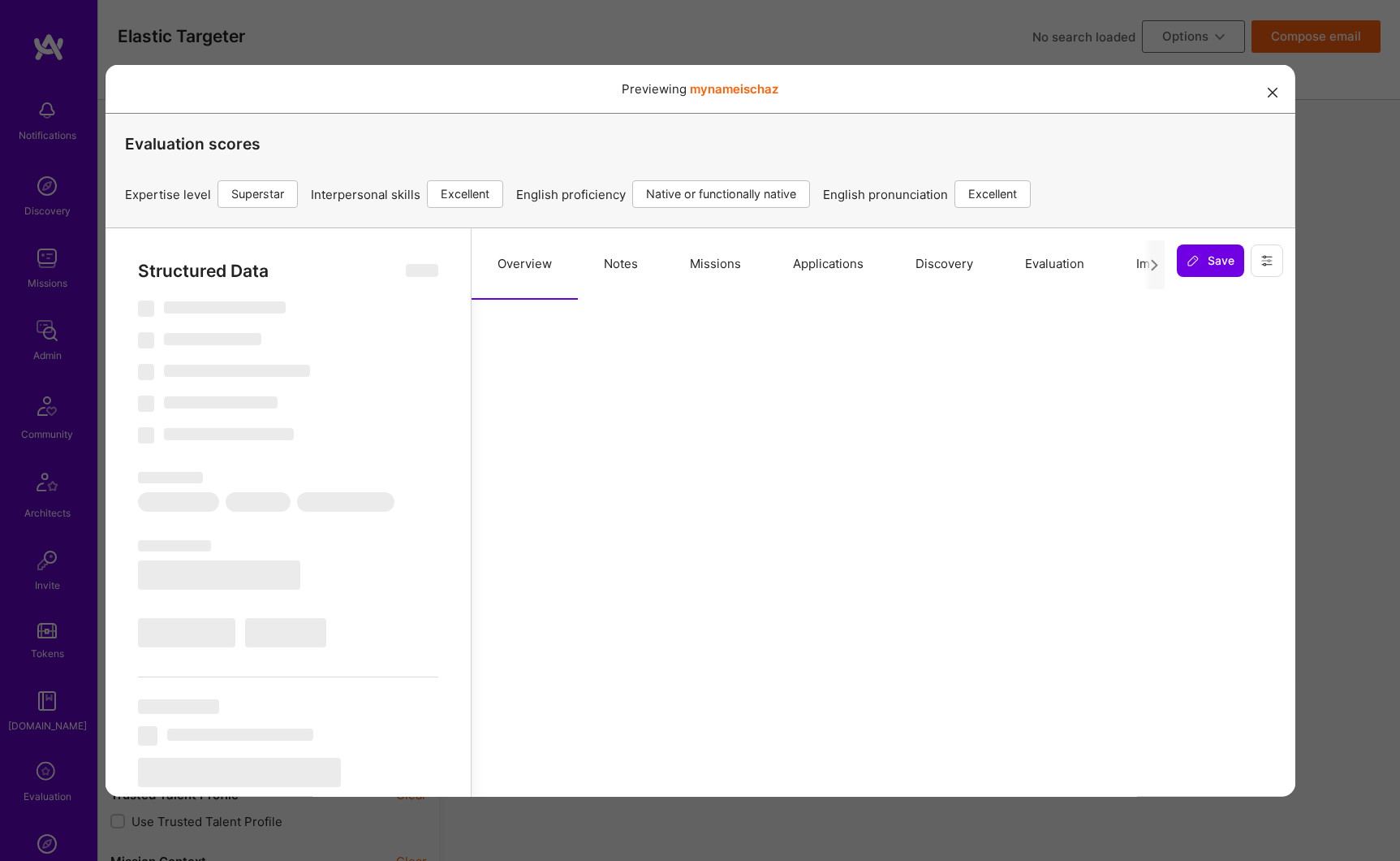
select select "US"
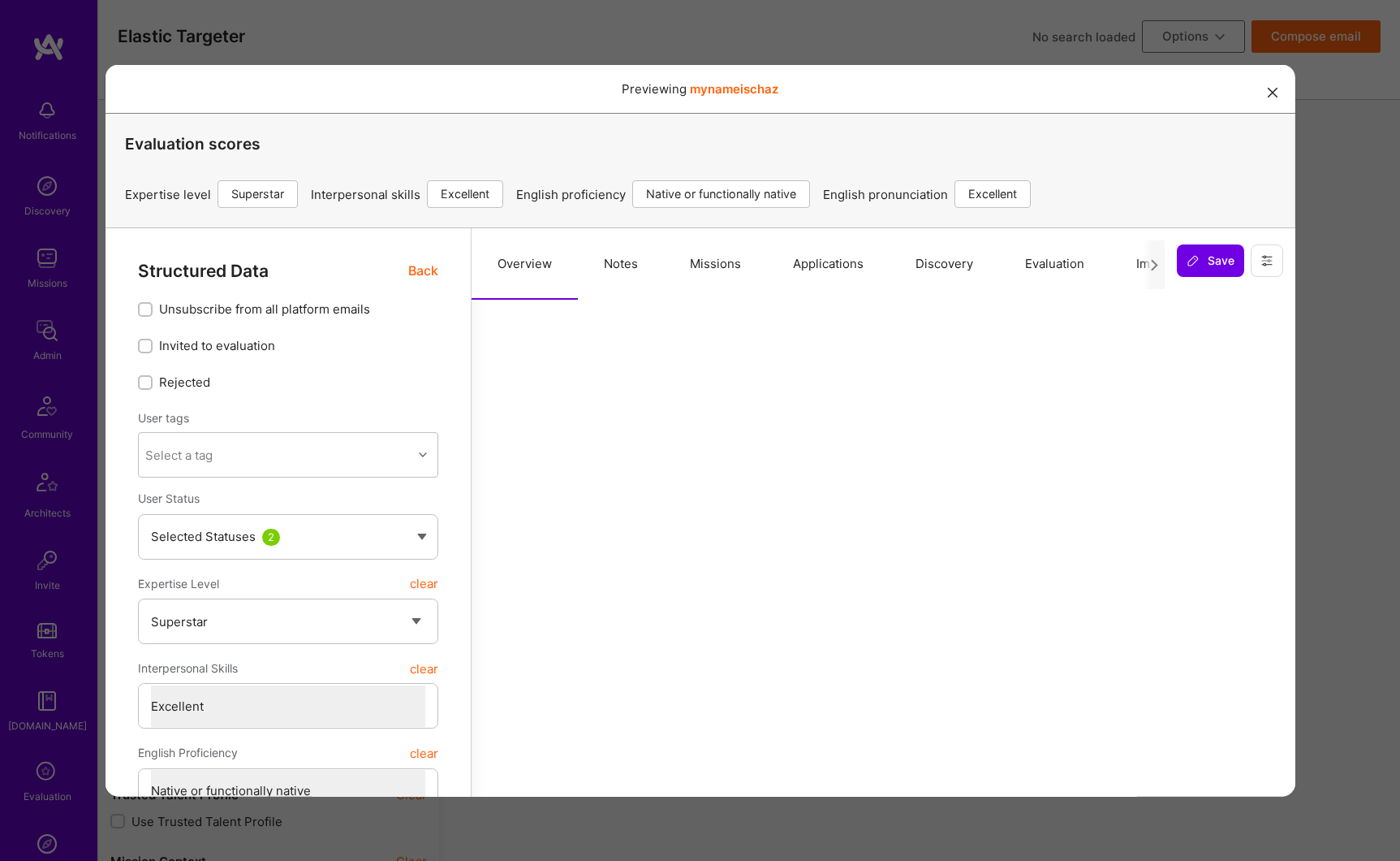
click at [700, 254] on button "Missions" at bounding box center [715, 263] width 103 height 72
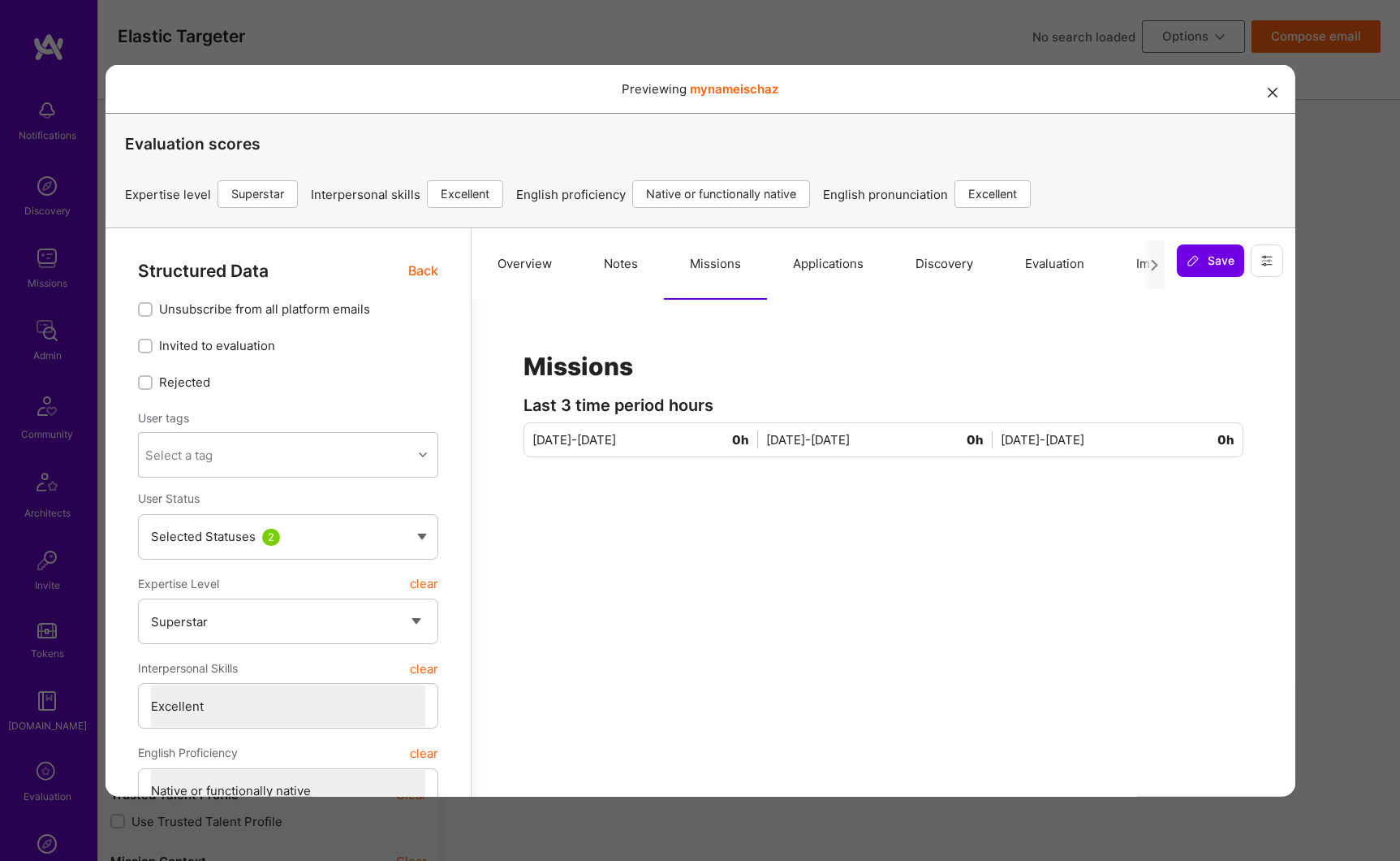
click at [821, 266] on button "Applications" at bounding box center [827, 263] width 123 height 72
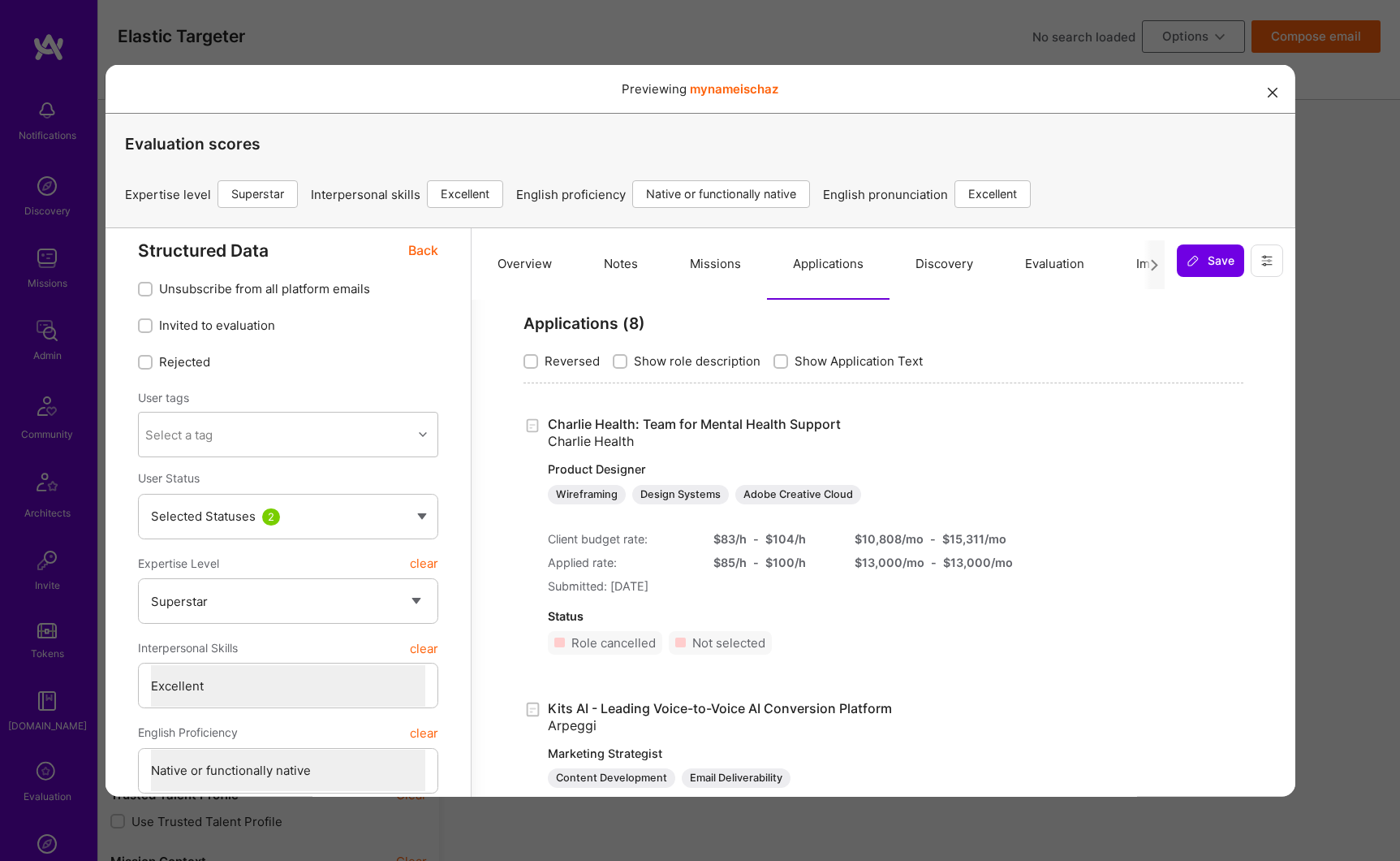
scroll to position [31, 0]
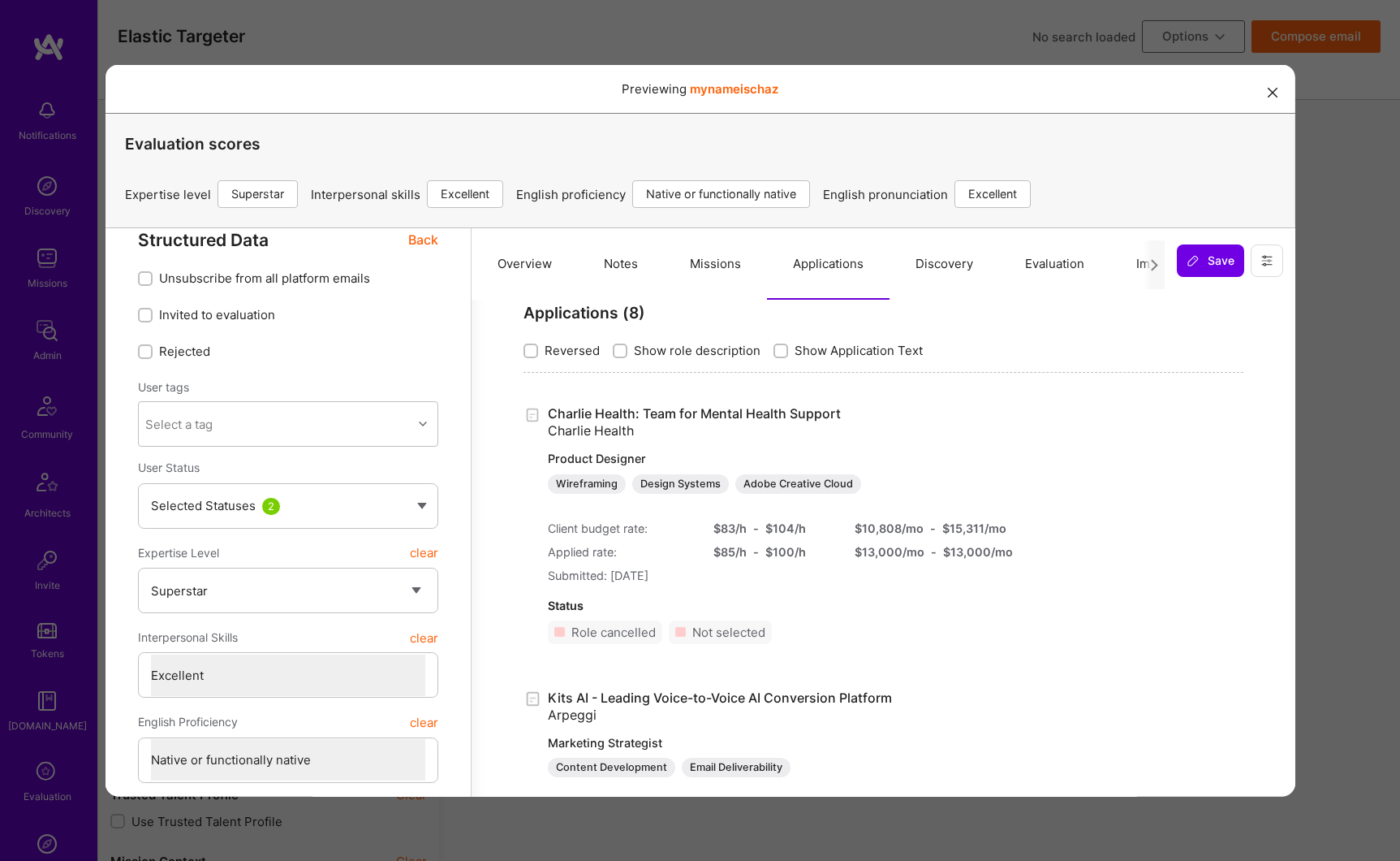
click at [1266, 91] on button "modal" at bounding box center [1273, 91] width 19 height 27
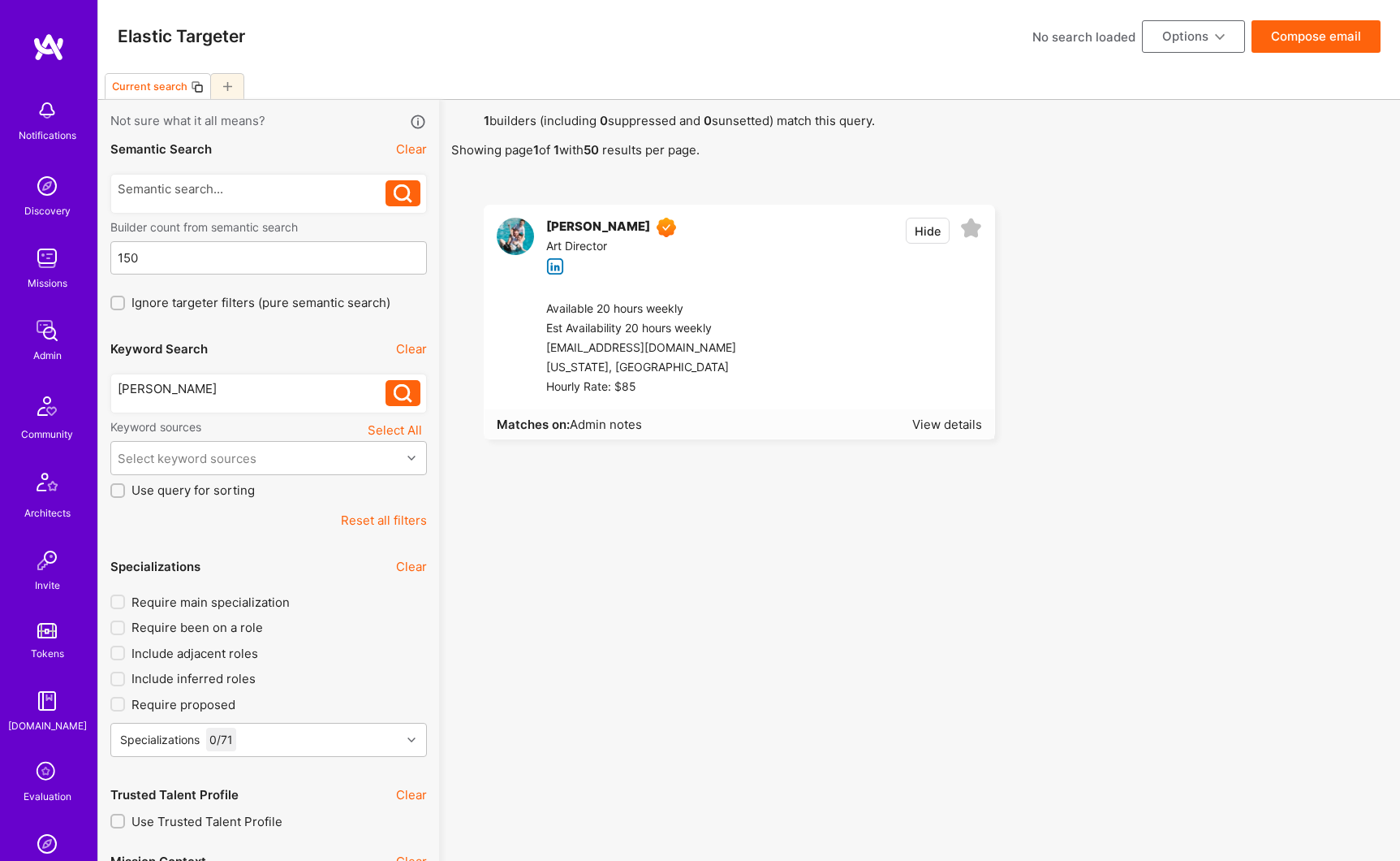
click at [568, 227] on div "[PERSON_NAME]" at bounding box center [598, 227] width 103 height 19
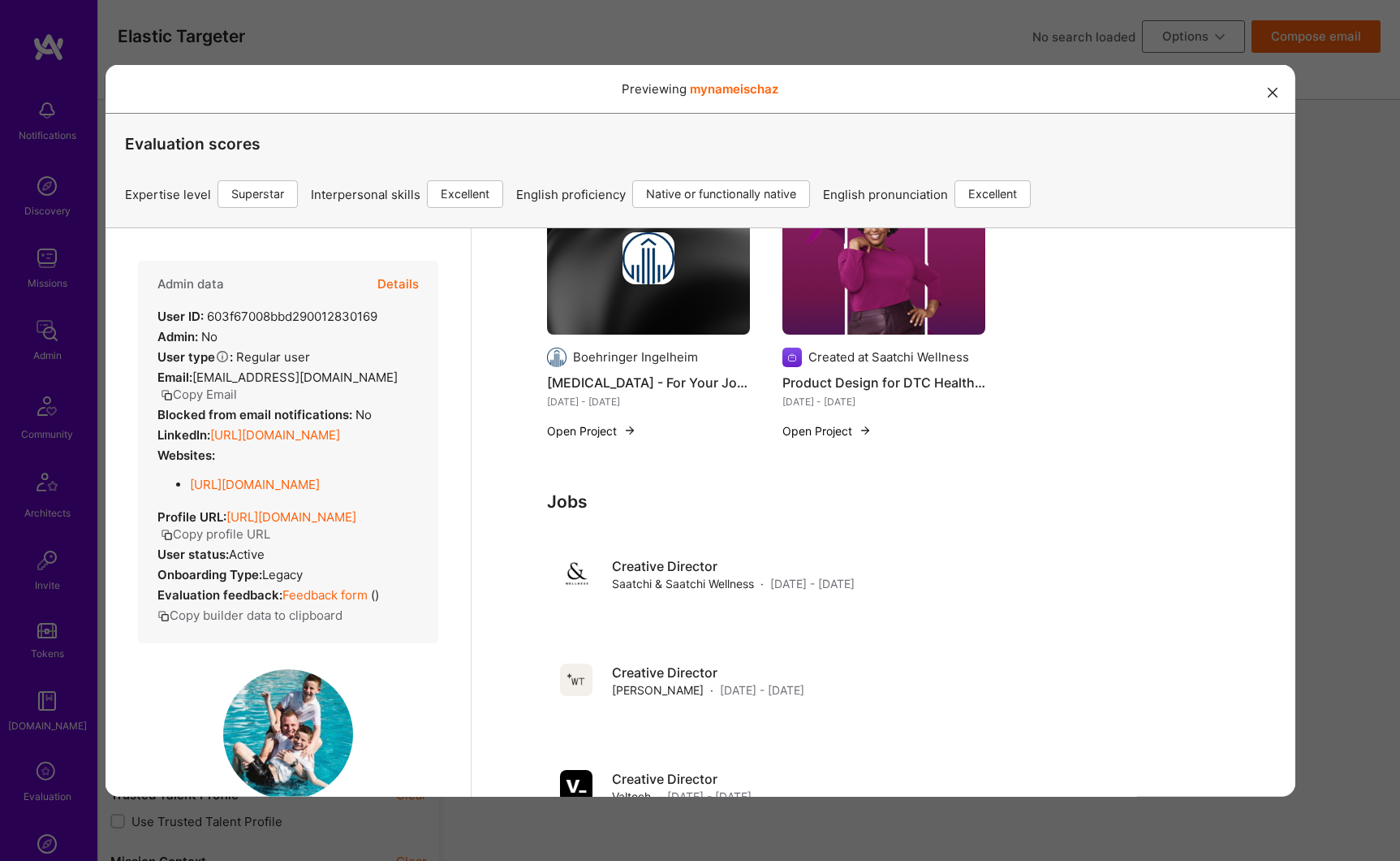
scroll to position [272, 0]
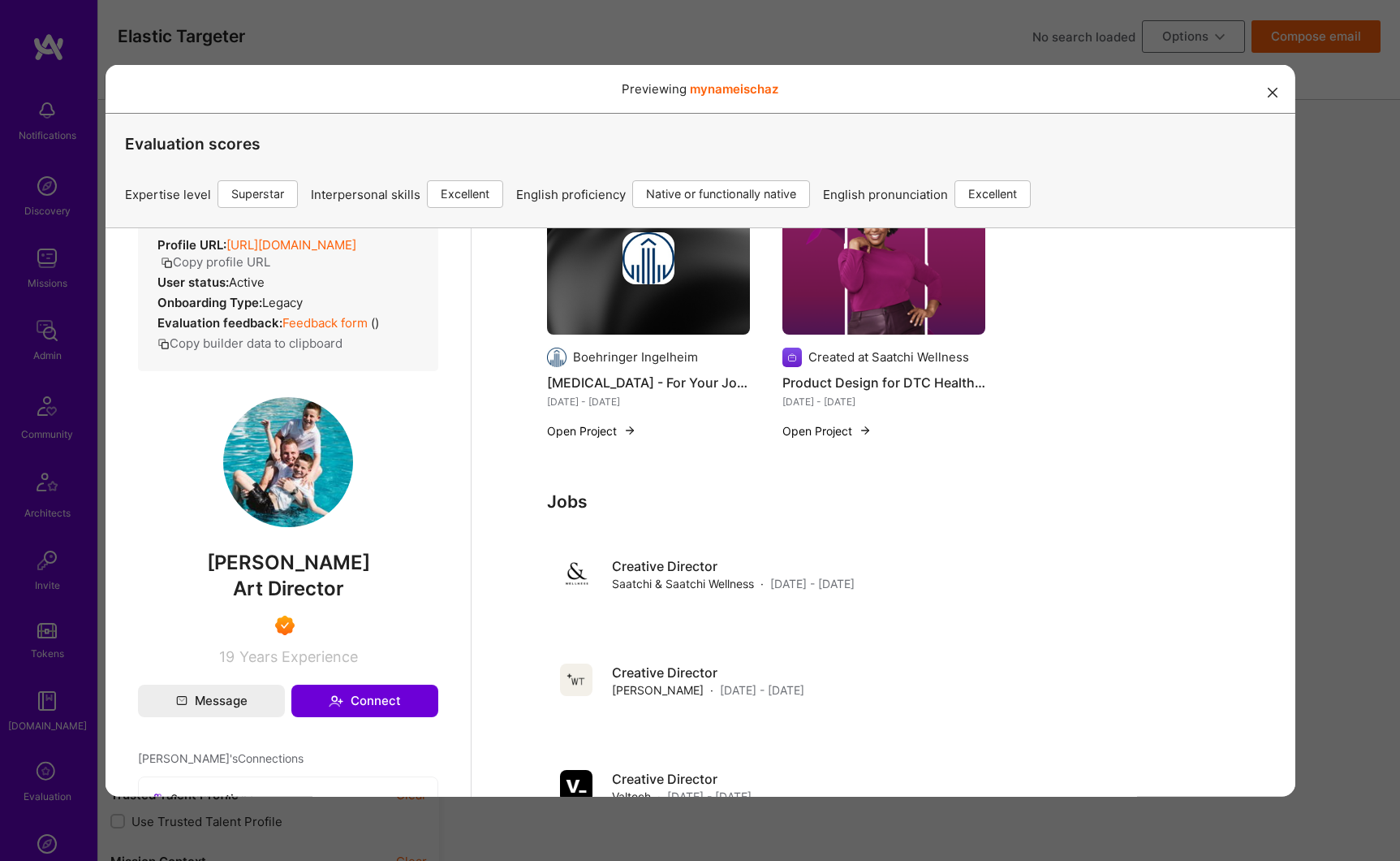
click at [270, 270] on button "Copy profile URL" at bounding box center [215, 260] width 110 height 17
